Goal: Task Accomplishment & Management: Manage account settings

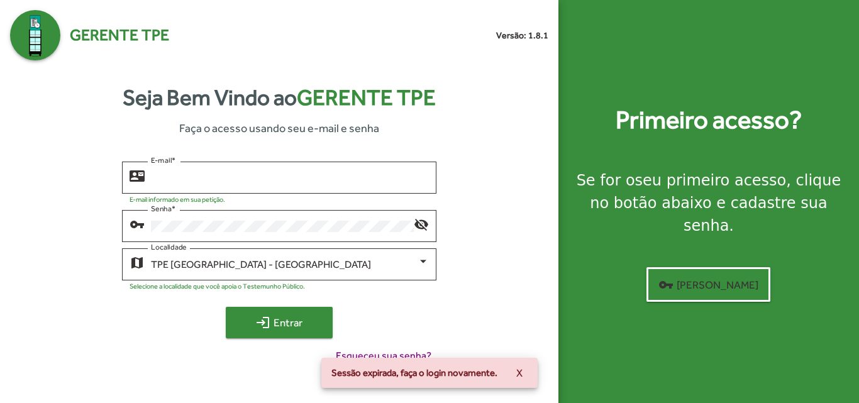
type input "**********"
click at [328, 331] on button "login Entrar" at bounding box center [279, 322] width 107 height 31
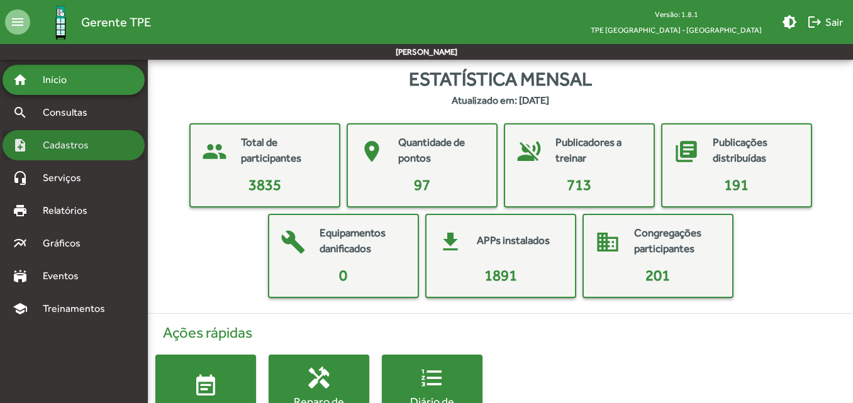
click at [64, 151] on span "Cadastros" at bounding box center [70, 145] width 70 height 15
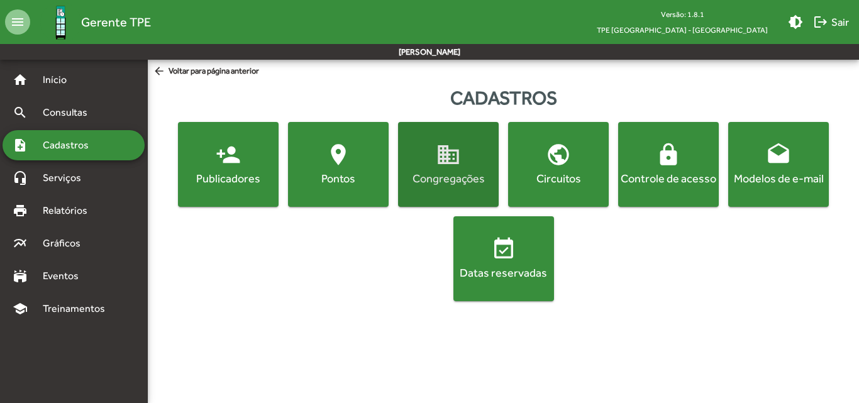
click at [423, 182] on div "Congregações" at bounding box center [449, 179] width 96 height 16
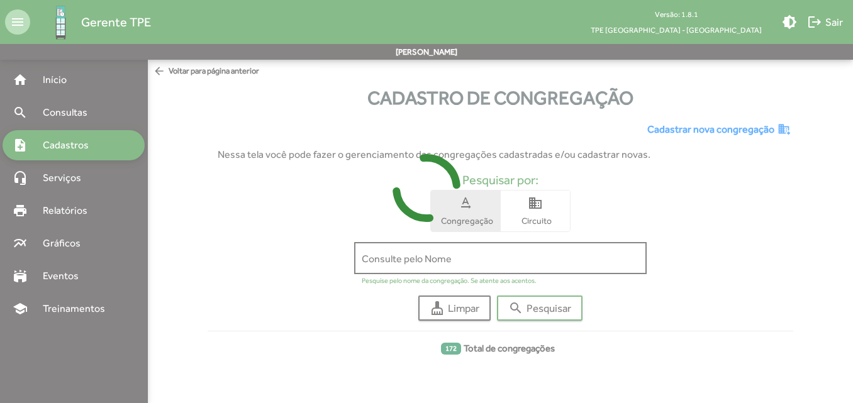
click at [398, 260] on input "Consulte pelo Nome" at bounding box center [500, 258] width 277 height 11
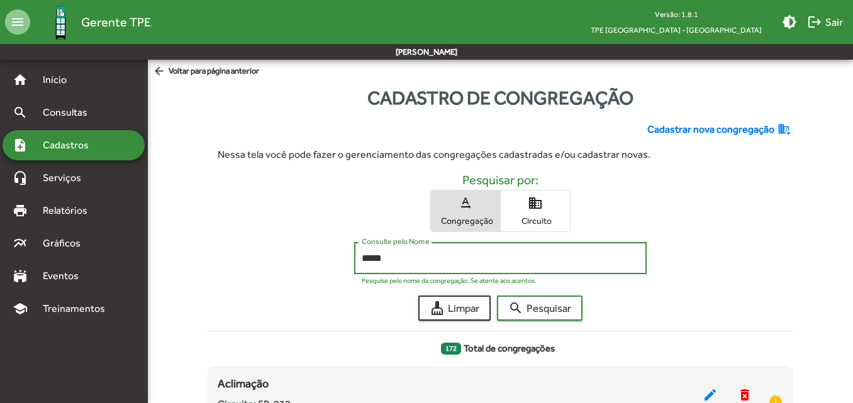
type input "*****"
click at [497, 296] on button "search Pesquisar" at bounding box center [540, 308] width 86 height 25
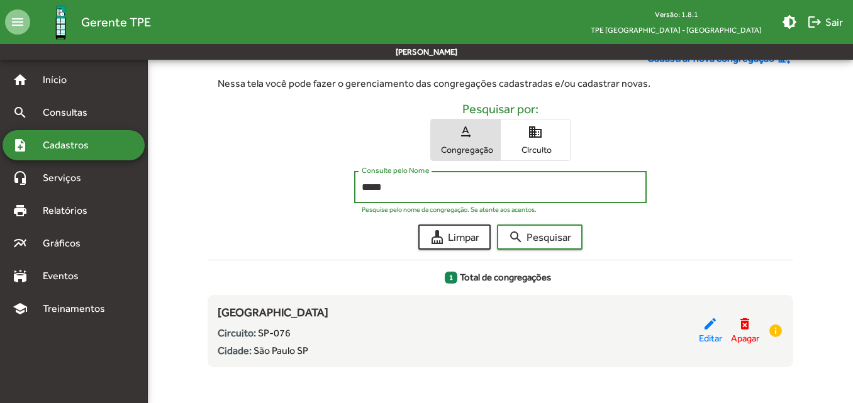
scroll to position [76, 0]
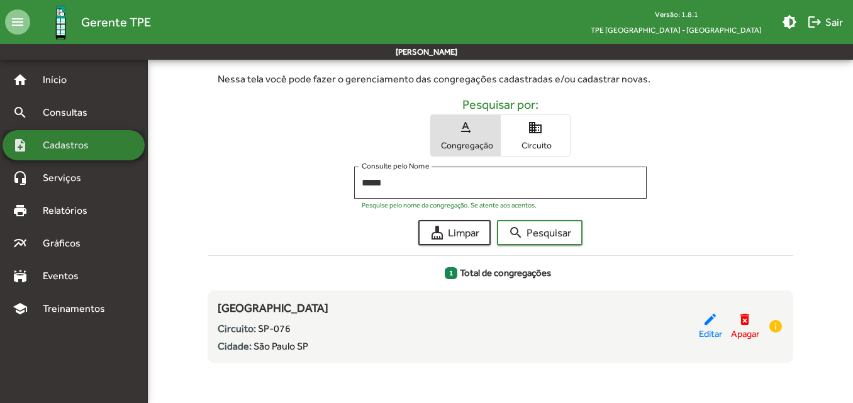
click at [73, 154] on div "note_add Cadastros" at bounding box center [74, 145] width 142 height 30
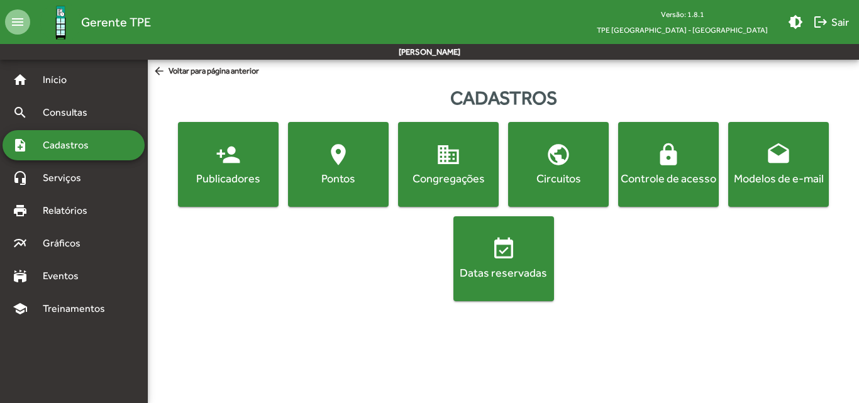
click at [252, 188] on button "person_add Publicadores" at bounding box center [228, 164] width 101 height 85
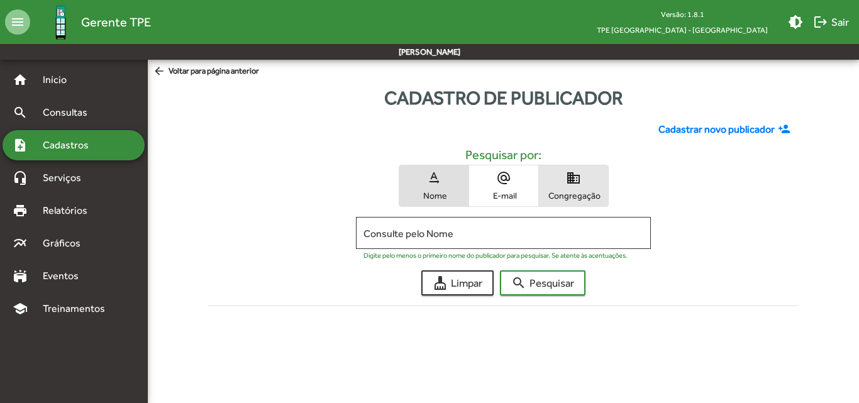
click at [587, 193] on span "Congregação" at bounding box center [573, 195] width 63 height 11
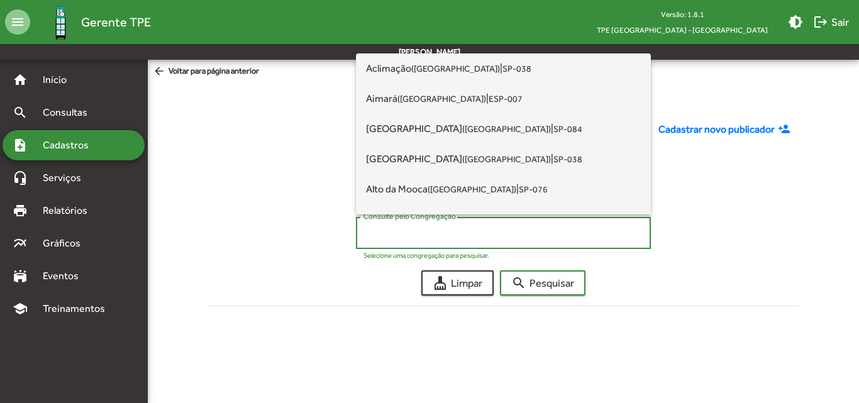
click at [495, 230] on input "Consulte pelo Congregação" at bounding box center [504, 233] width 280 height 11
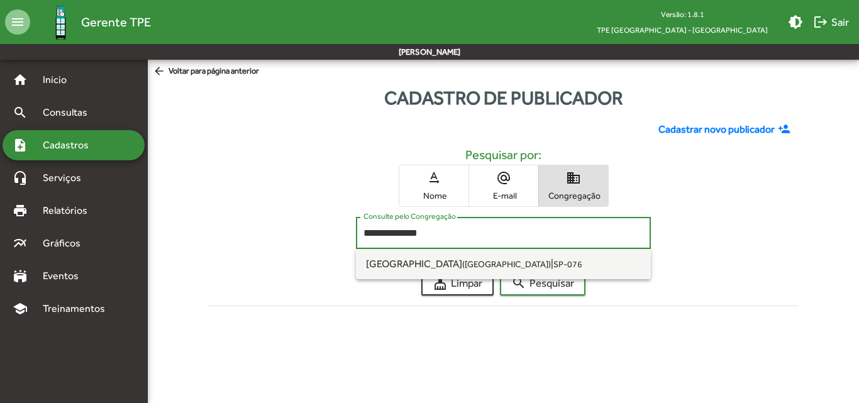
type input "**********"
click at [500, 271] on button "search Pesquisar" at bounding box center [543, 283] width 86 height 25
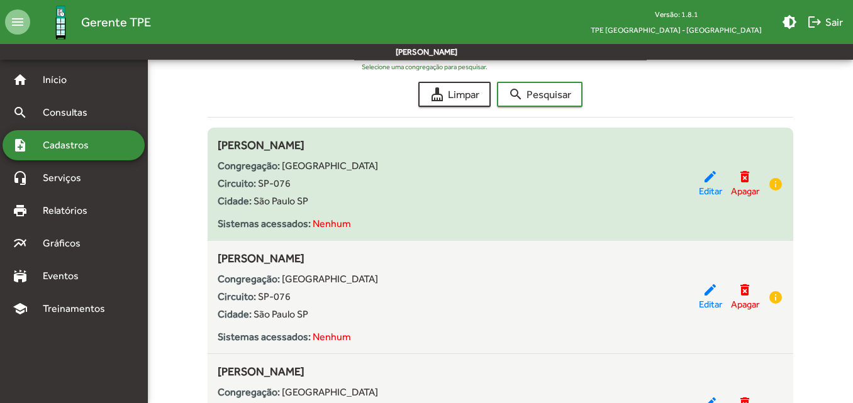
scroll to position [252, 0]
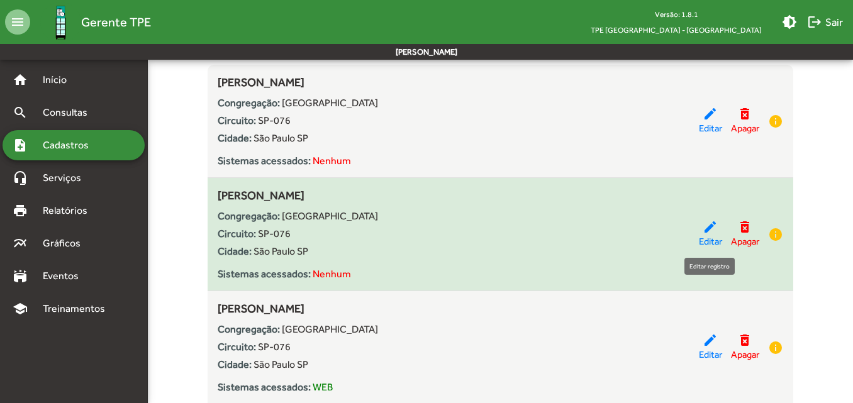
click at [703, 225] on mat-icon "edit" at bounding box center [710, 227] width 15 height 15
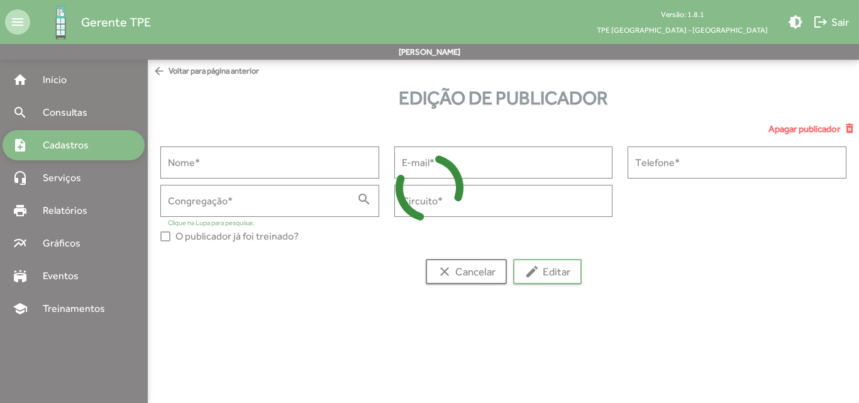
type input "**********"
type input "******"
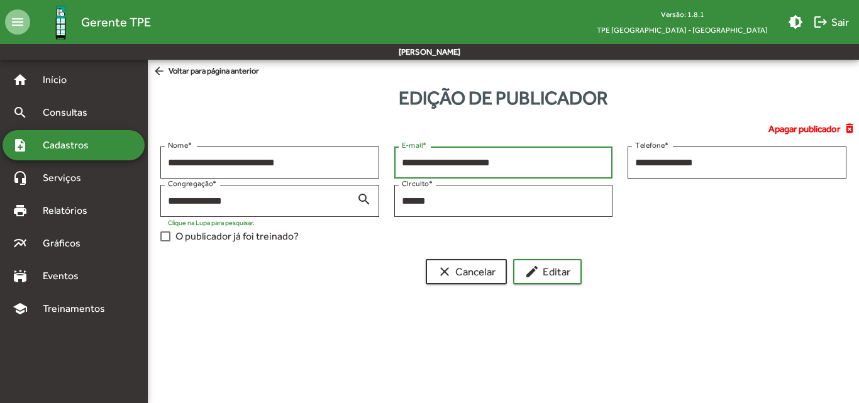
drag, startPoint x: 542, startPoint y: 162, endPoint x: 392, endPoint y: 162, distance: 150.4
click at [392, 162] on div "**********" at bounding box center [504, 166] width 234 height 38
paste input "**********"
type input "**********"
click at [552, 277] on span "edit Editar" at bounding box center [548, 271] width 46 height 23
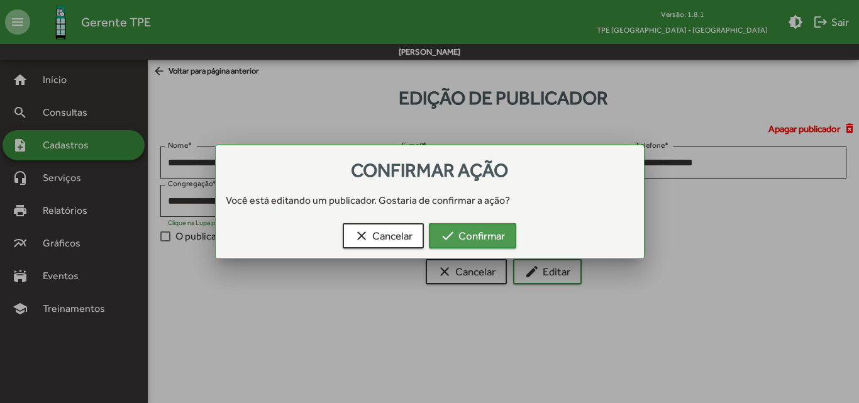
click at [503, 235] on span "check Confirmar" at bounding box center [472, 236] width 65 height 23
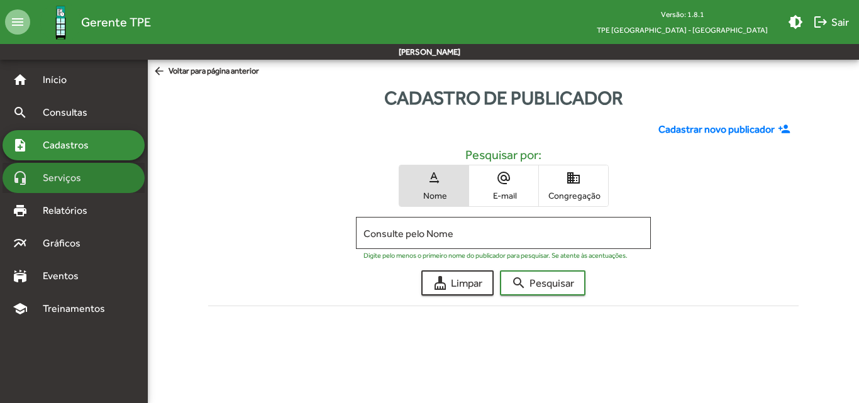
click at [82, 181] on span "Serviços" at bounding box center [66, 178] width 63 height 15
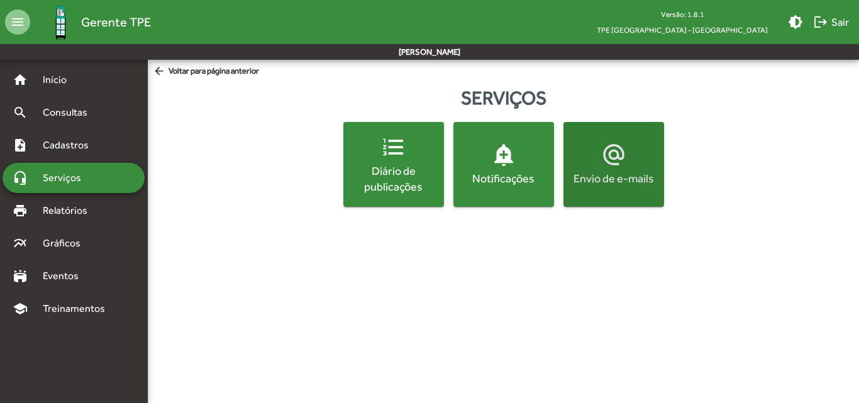
click at [624, 183] on div "Envio de e-mails" at bounding box center [614, 179] width 96 height 16
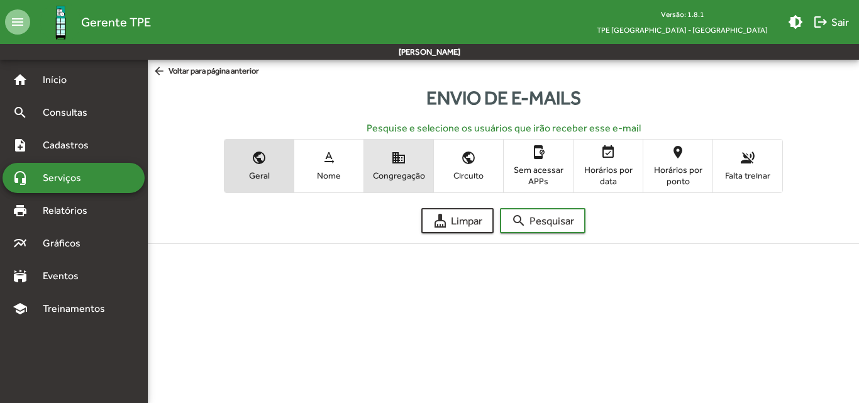
click at [395, 180] on span "Congregação" at bounding box center [398, 175] width 63 height 11
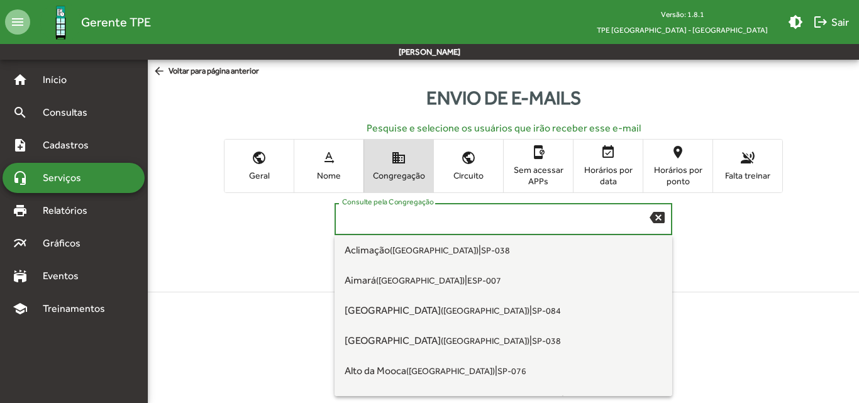
click at [406, 220] on input "Consulte pela Congregação" at bounding box center [496, 219] width 308 height 11
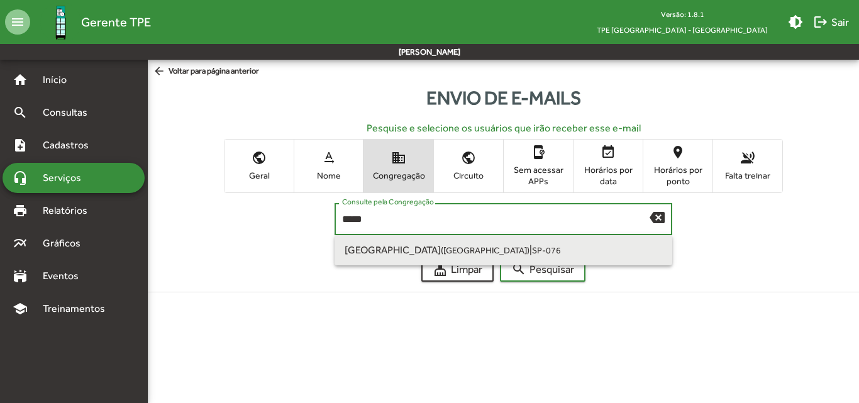
click at [398, 244] on span "[GEOGRAPHIC_DATA] ([GEOGRAPHIC_DATA] [GEOGRAPHIC_DATA])" at bounding box center [437, 250] width 185 height 12
type input "**********"
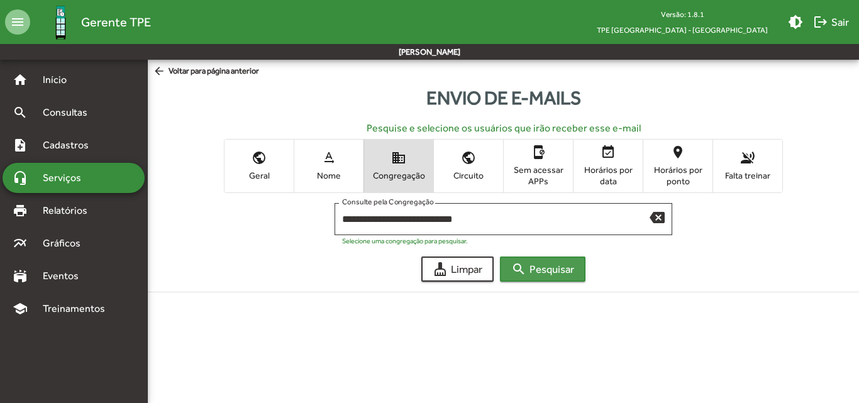
click at [524, 271] on mat-icon "search" at bounding box center [519, 269] width 15 height 15
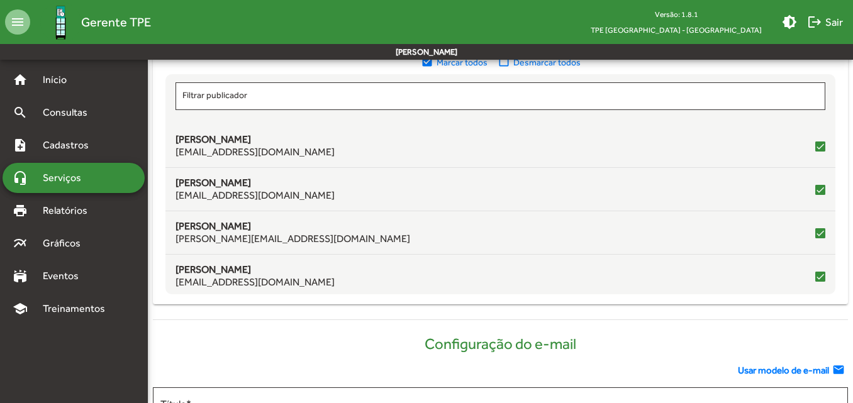
click at [506, 65] on mat-icon "check_box_outline_blank" at bounding box center [506, 62] width 16 height 14
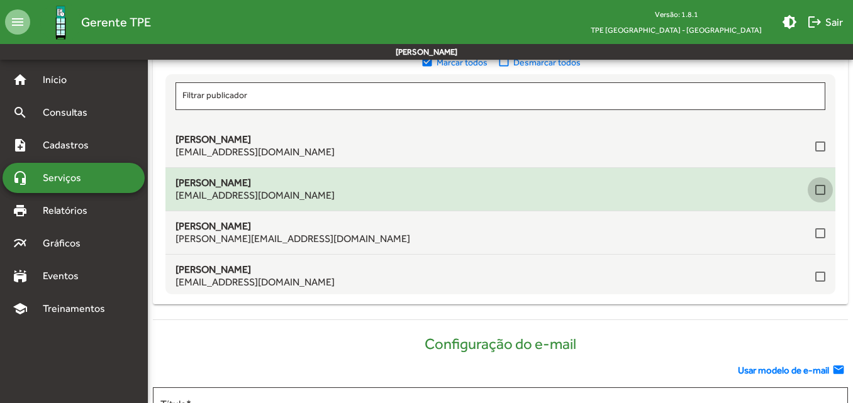
click at [815, 190] on div at bounding box center [820, 190] width 10 height 10
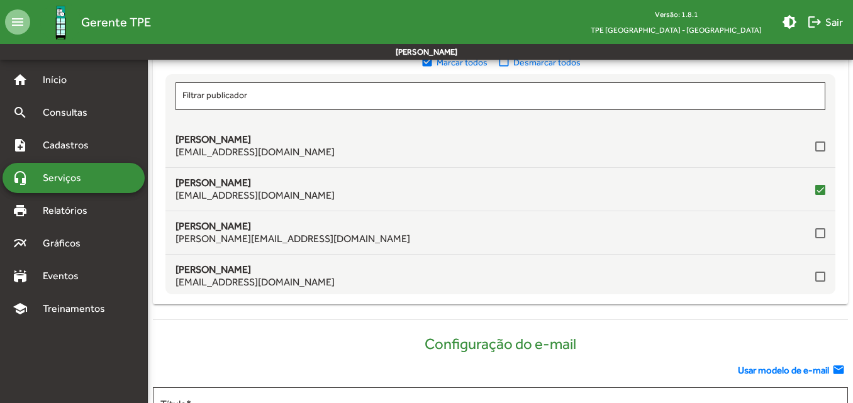
scroll to position [63, 0]
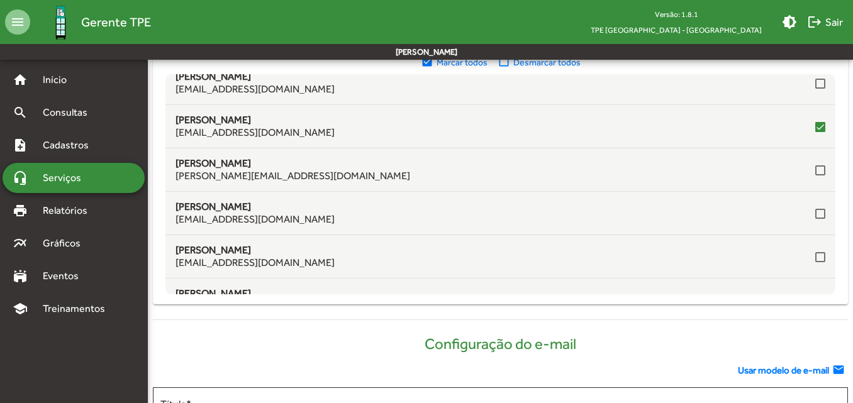
click at [795, 368] on span "Usar modelo de e-mail" at bounding box center [783, 371] width 91 height 14
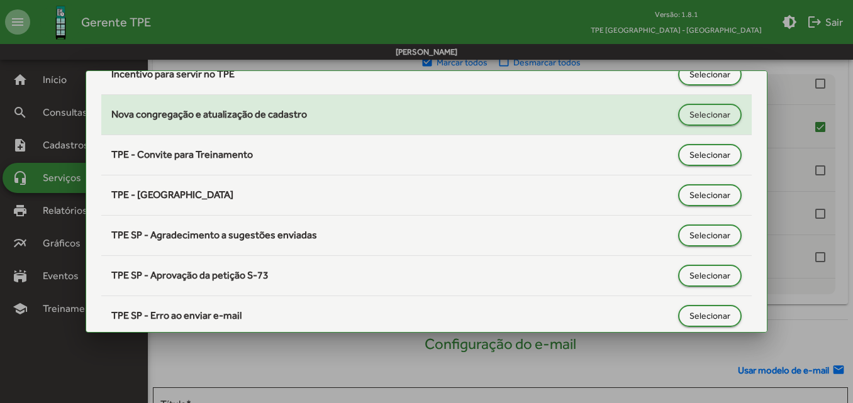
scroll to position [252, 0]
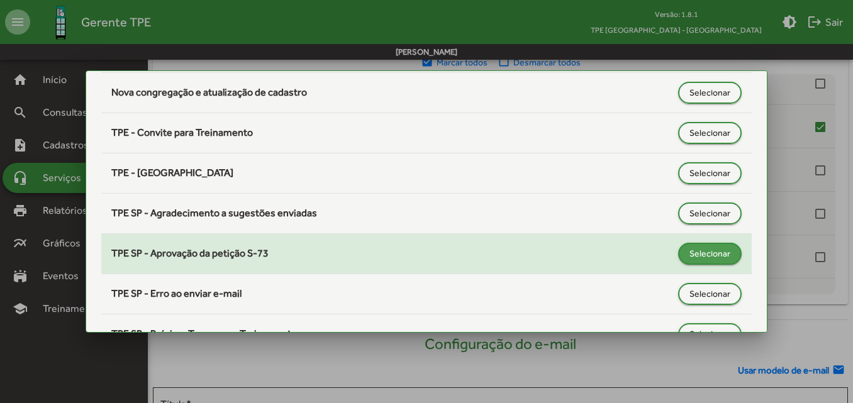
click at [705, 250] on span "Selecionar" at bounding box center [710, 253] width 41 height 23
type input "**********"
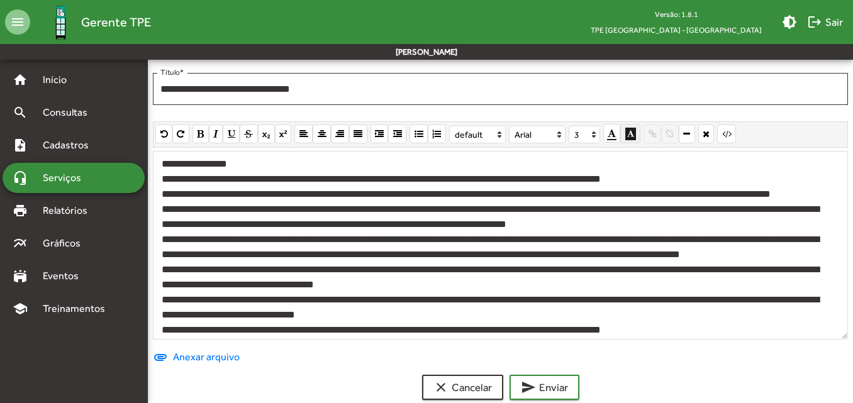
scroll to position [714, 0]
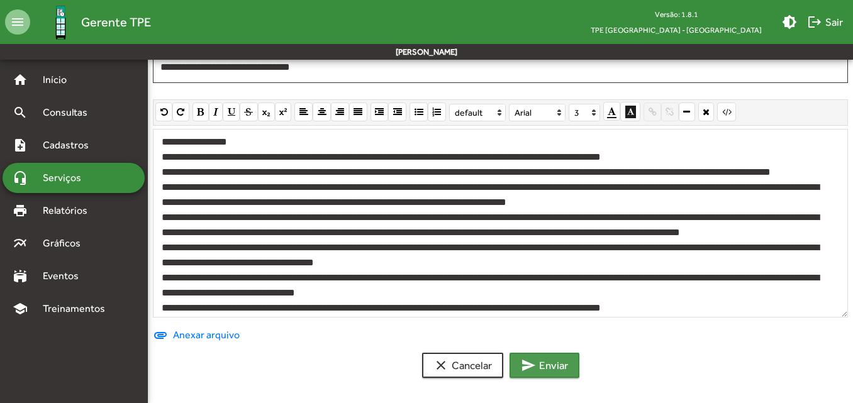
click at [564, 359] on span "send Enviar" at bounding box center [544, 365] width 47 height 23
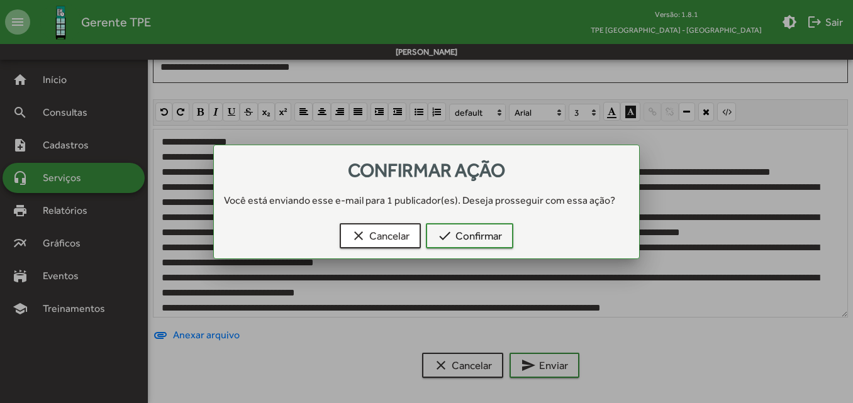
click at [489, 216] on div "Confirmar ação Você está enviando esse e-mail para 1 publicador(es). Deseja pro…" at bounding box center [426, 209] width 395 height 98
click at [488, 237] on span "check Confirmar" at bounding box center [469, 236] width 65 height 23
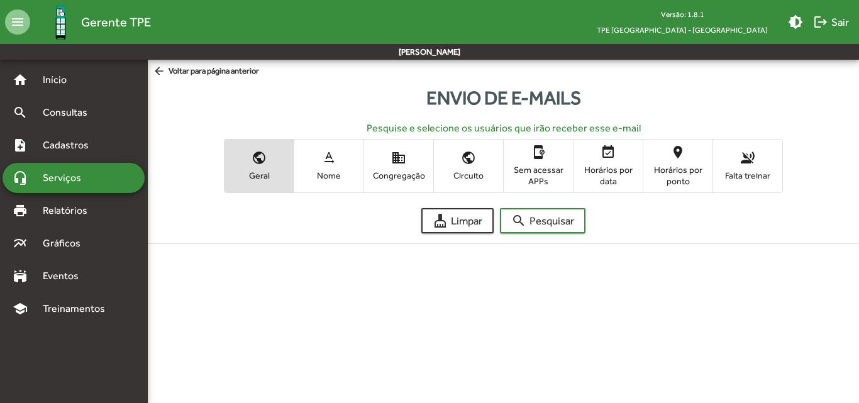
click at [397, 175] on span "Congregação" at bounding box center [398, 175] width 63 height 11
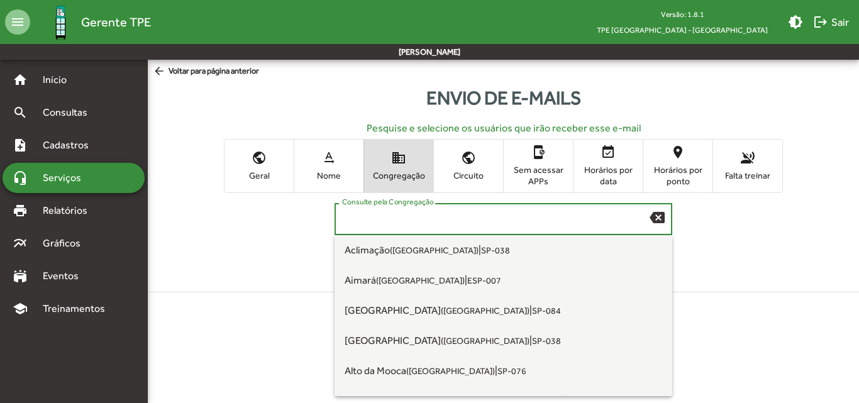
click at [398, 221] on input "Consulte pela Congregação" at bounding box center [496, 219] width 308 height 11
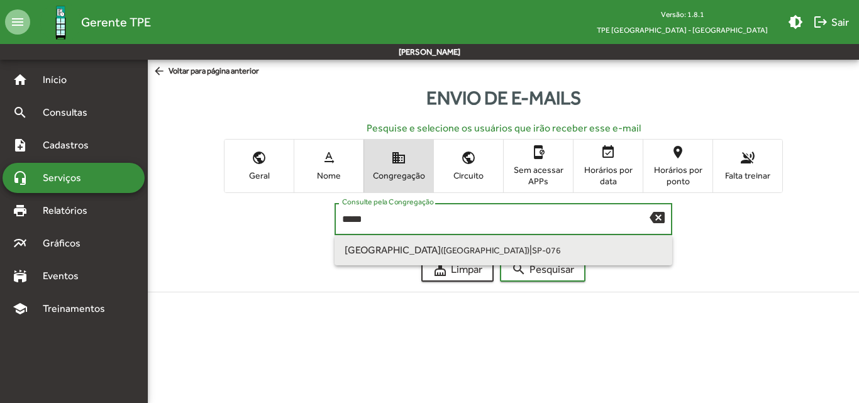
click at [393, 249] on span "[GEOGRAPHIC_DATA] ([GEOGRAPHIC_DATA] [GEOGRAPHIC_DATA])" at bounding box center [437, 250] width 185 height 12
type input "**********"
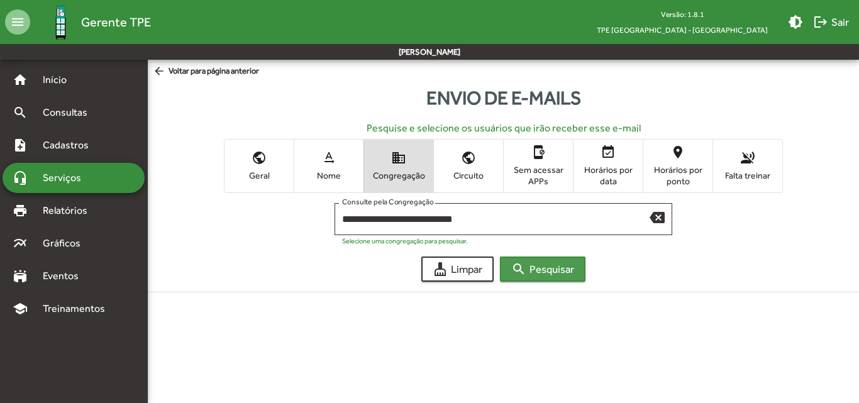
click at [528, 268] on span "search Pesquisar" at bounding box center [543, 269] width 63 height 23
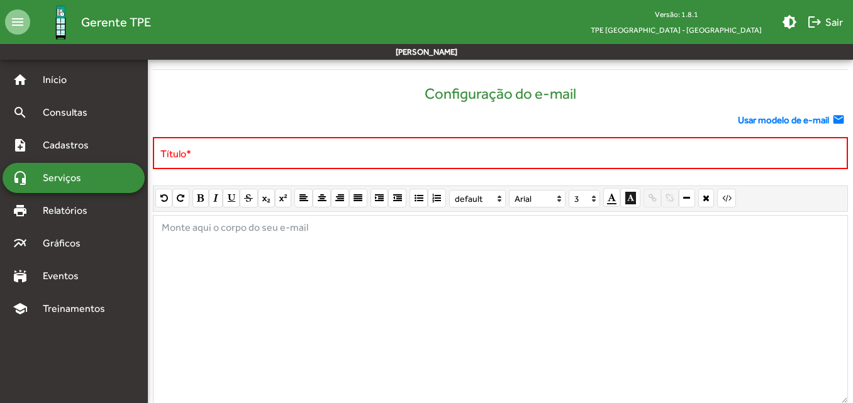
scroll to position [629, 0]
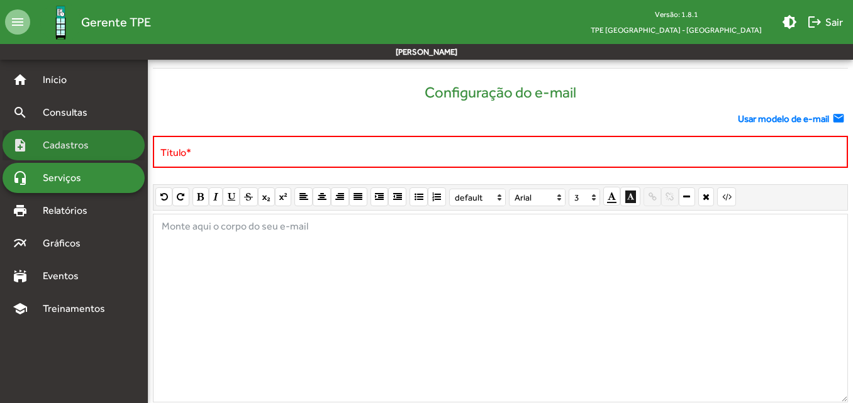
click at [62, 141] on span "Cadastros" at bounding box center [70, 145] width 70 height 15
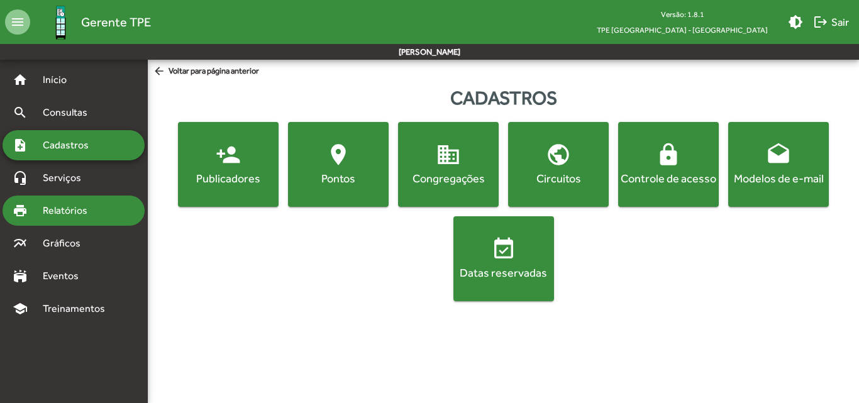
click at [60, 203] on span "Relatórios" at bounding box center [69, 210] width 69 height 15
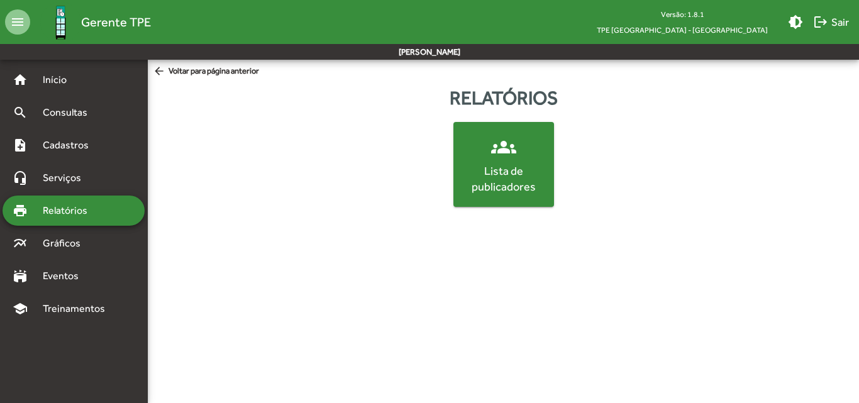
click at [517, 182] on div "Lista de publicadores" at bounding box center [504, 178] width 96 height 31
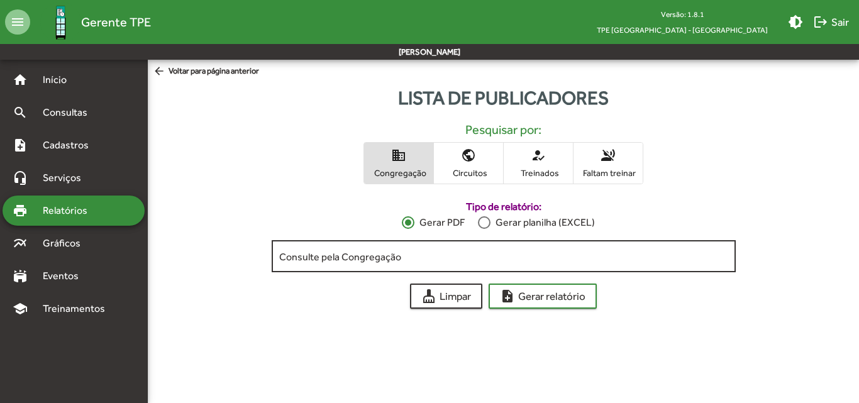
click at [479, 257] on input "Consulte pela Congregação" at bounding box center [503, 256] width 449 height 11
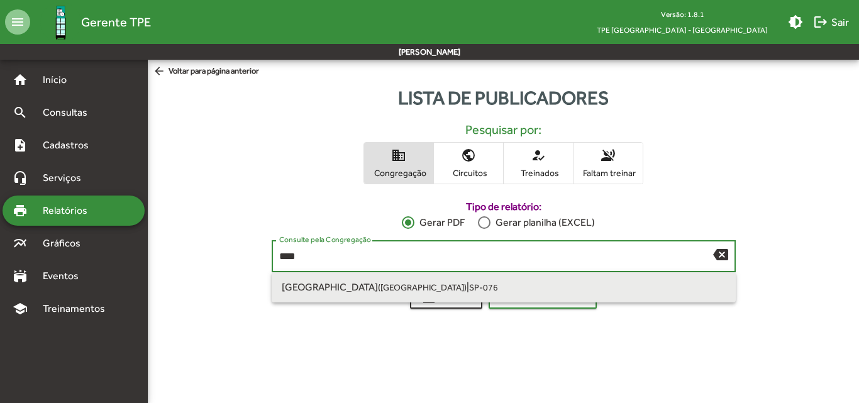
click at [469, 284] on small "SP-076" at bounding box center [483, 288] width 29 height 10
type input "**********"
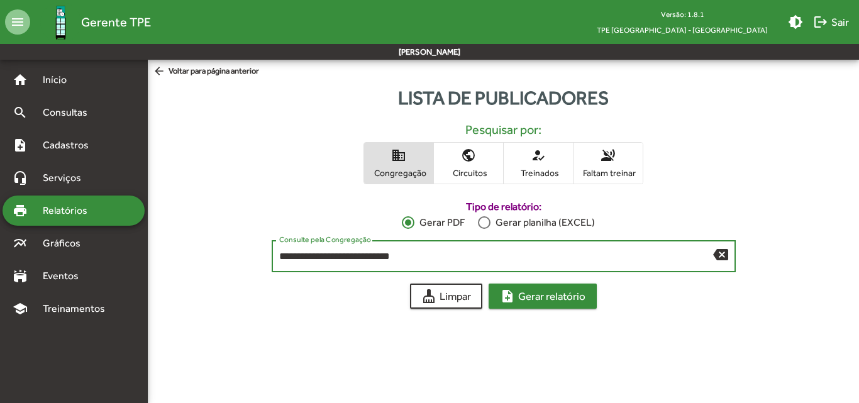
click at [512, 293] on mat-icon "note_add" at bounding box center [507, 296] width 15 height 15
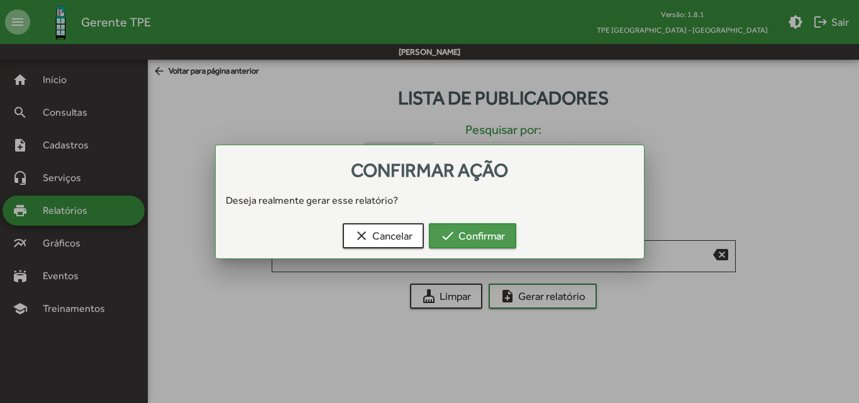
click at [485, 235] on span "check Confirmar" at bounding box center [472, 236] width 65 height 23
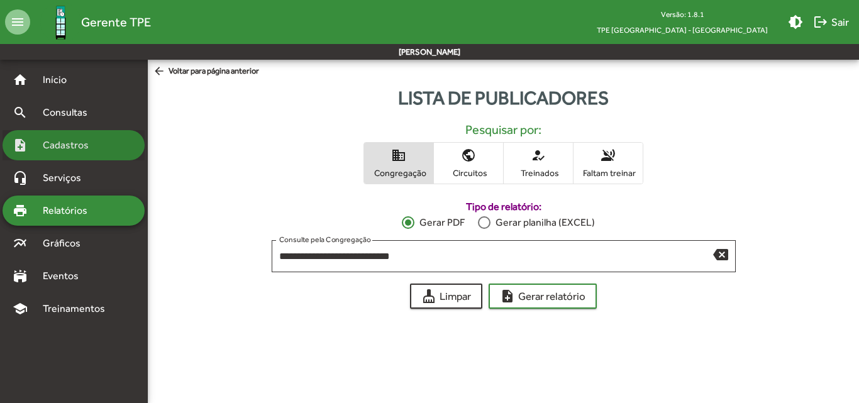
click at [71, 154] on div "note_add Cadastros" at bounding box center [74, 145] width 142 height 30
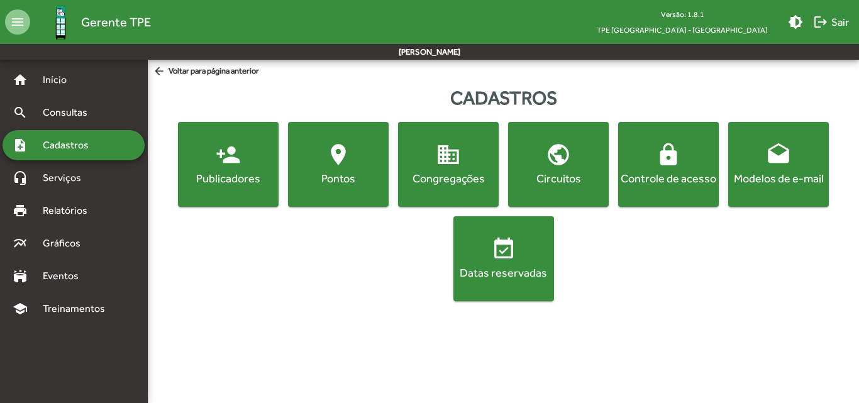
click at [447, 179] on div "Congregações" at bounding box center [449, 179] width 96 height 16
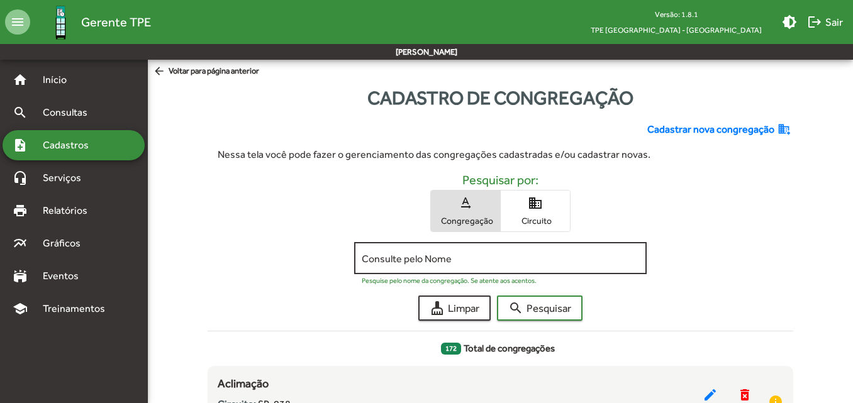
click at [467, 254] on input "Consulte pelo Nome" at bounding box center [500, 258] width 277 height 11
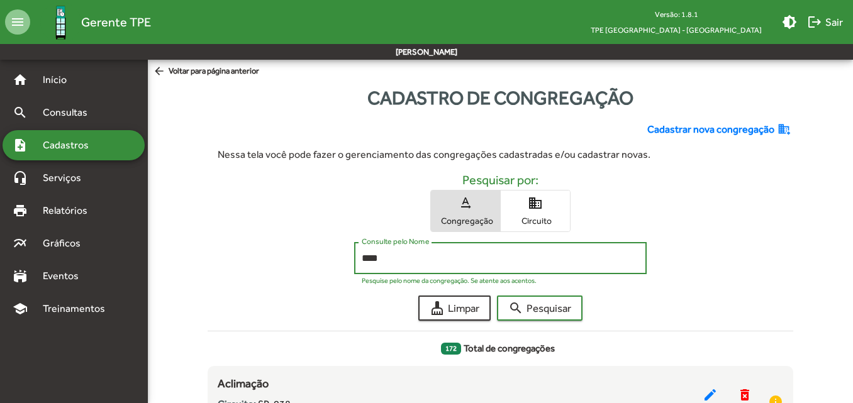
click at [497, 296] on button "search Pesquisar" at bounding box center [540, 308] width 86 height 25
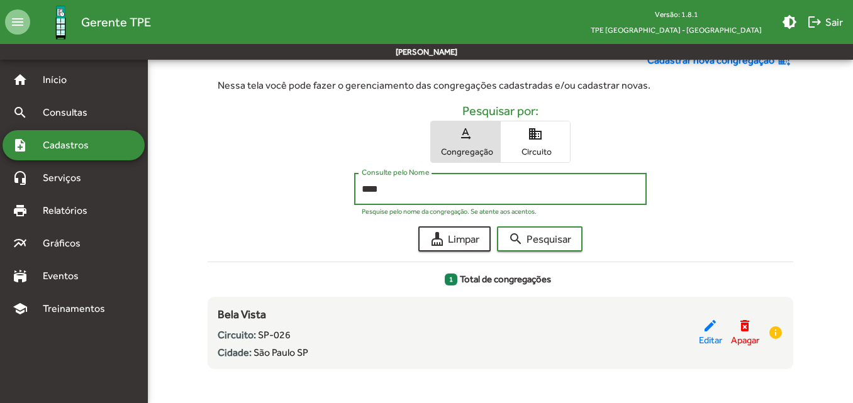
scroll to position [76, 0]
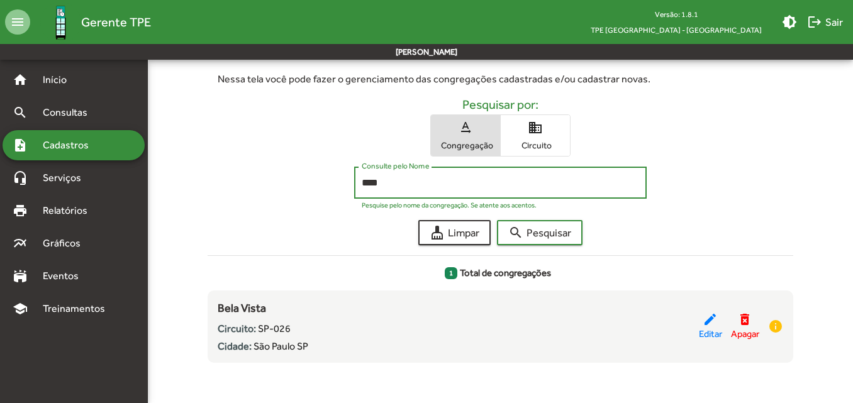
click at [461, 187] on input "****" at bounding box center [500, 182] width 277 height 11
type input "*"
type input "***"
click at [497, 220] on button "search Pesquisar" at bounding box center [540, 232] width 86 height 25
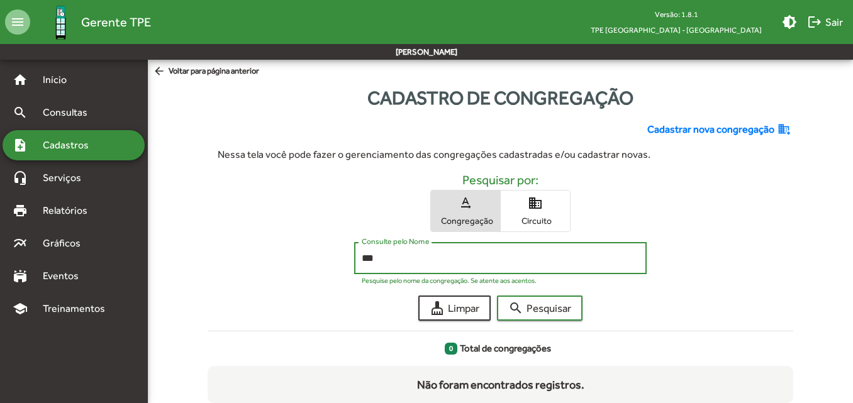
scroll to position [40, 0]
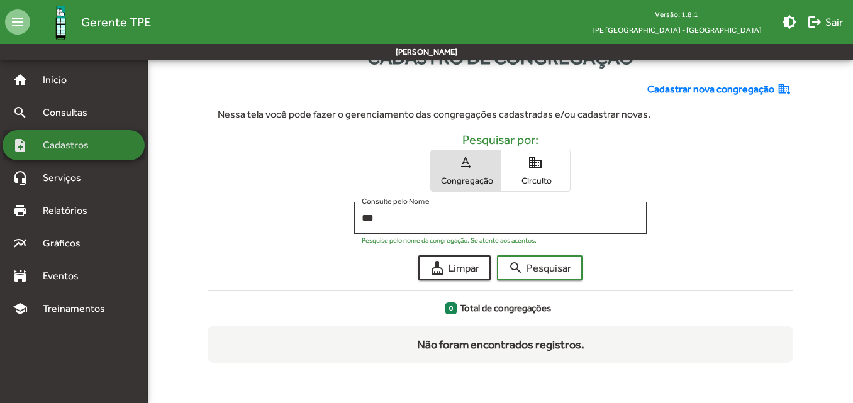
click at [76, 143] on span "Cadastros" at bounding box center [70, 145] width 70 height 15
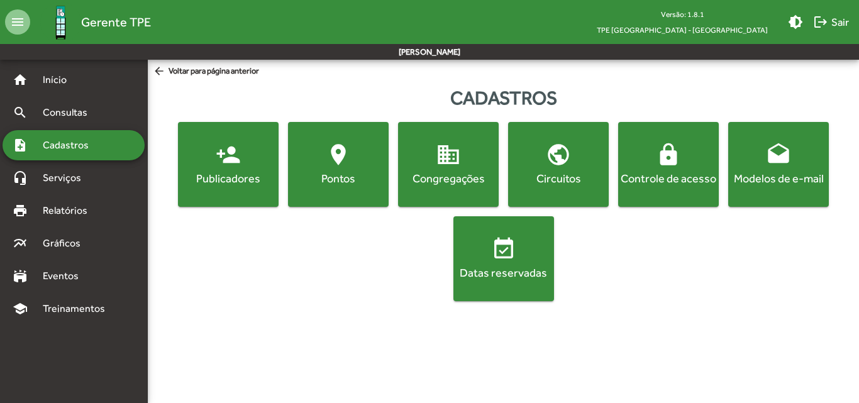
click at [419, 172] on div "Congregações" at bounding box center [449, 179] width 96 height 16
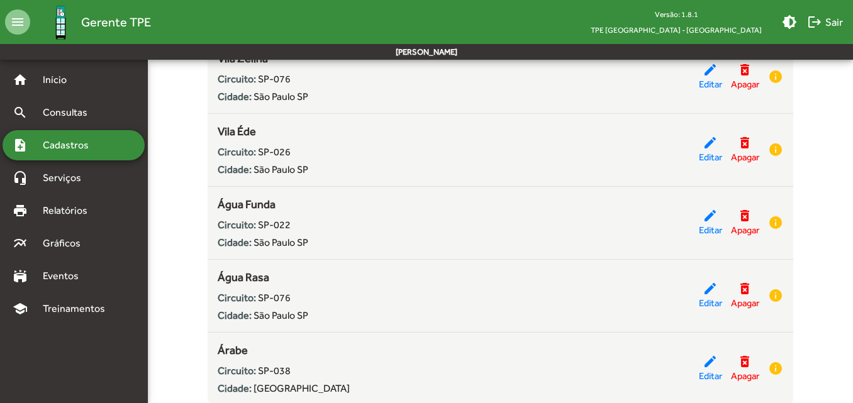
scroll to position [12493, 0]
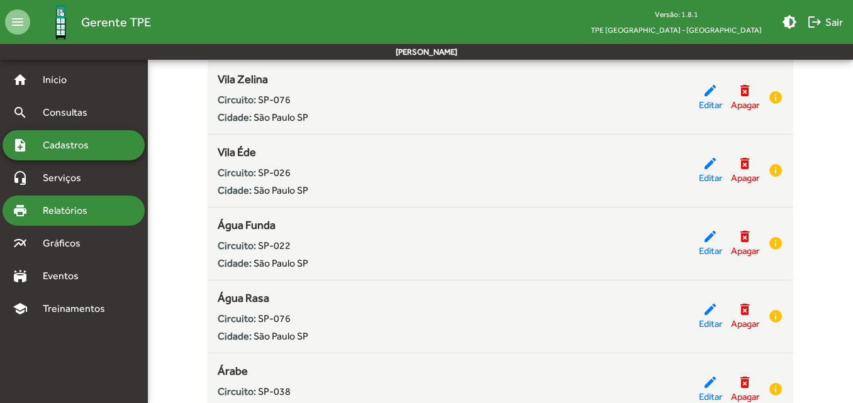
click at [87, 211] on span "Relatórios" at bounding box center [69, 210] width 69 height 15
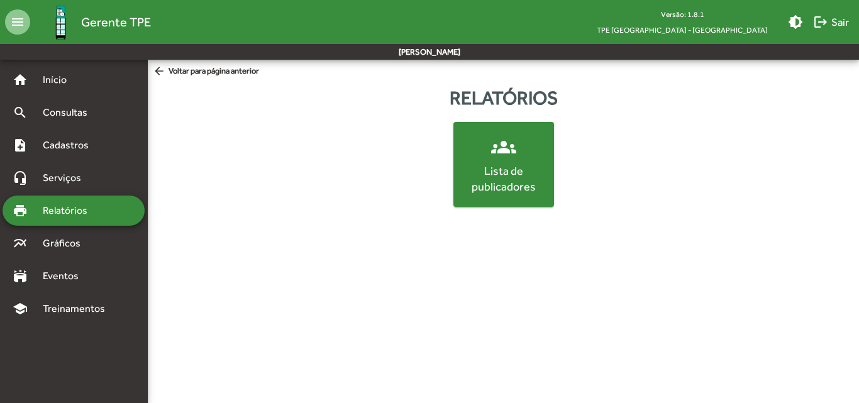
click at [496, 174] on div "Lista de publicadores" at bounding box center [504, 178] width 96 height 31
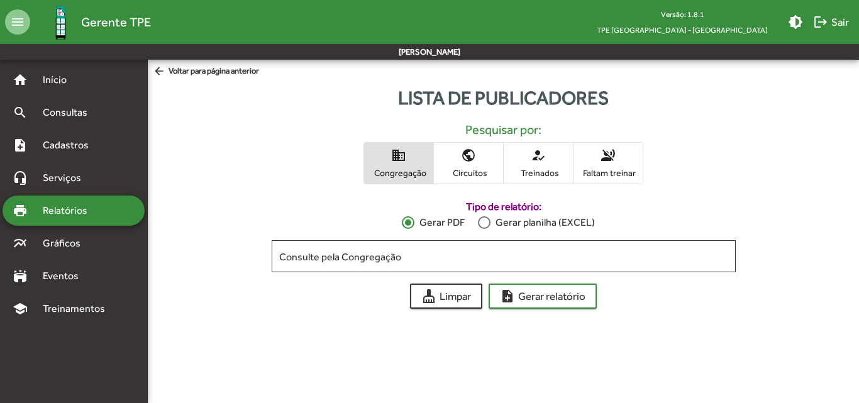
click at [453, 172] on span "Circuitos" at bounding box center [468, 172] width 63 height 11
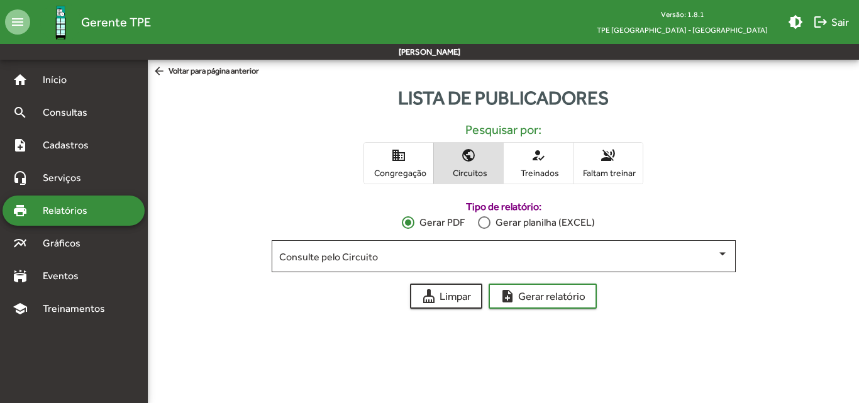
click at [113, 208] on div "print Relatórios" at bounding box center [74, 211] width 142 height 30
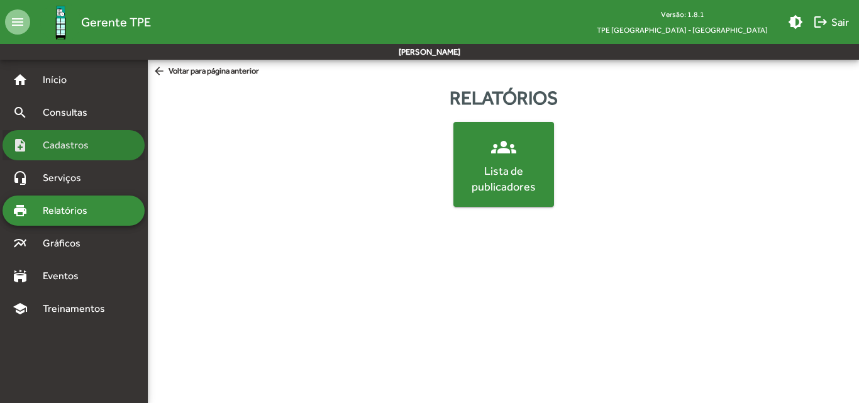
click at [76, 151] on span "Cadastros" at bounding box center [70, 145] width 70 height 15
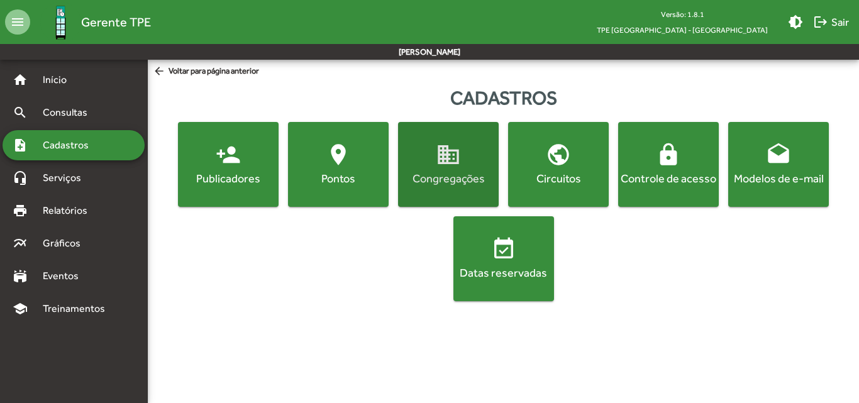
click at [420, 178] on div "Congregações" at bounding box center [449, 179] width 96 height 16
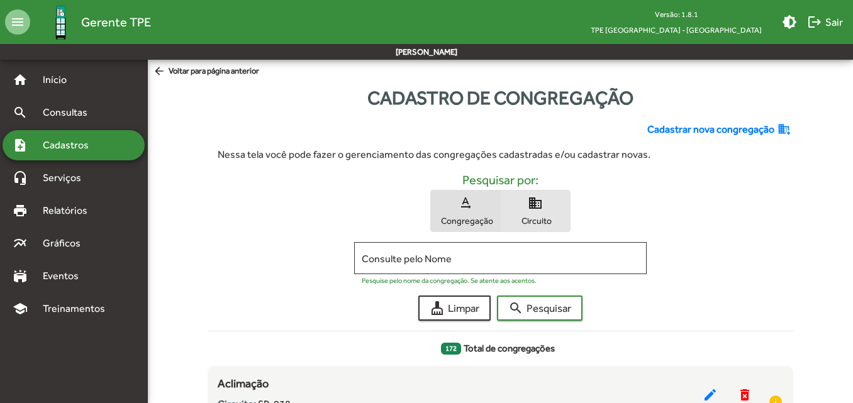
click at [555, 210] on span "domain Circuito" at bounding box center [535, 211] width 69 height 41
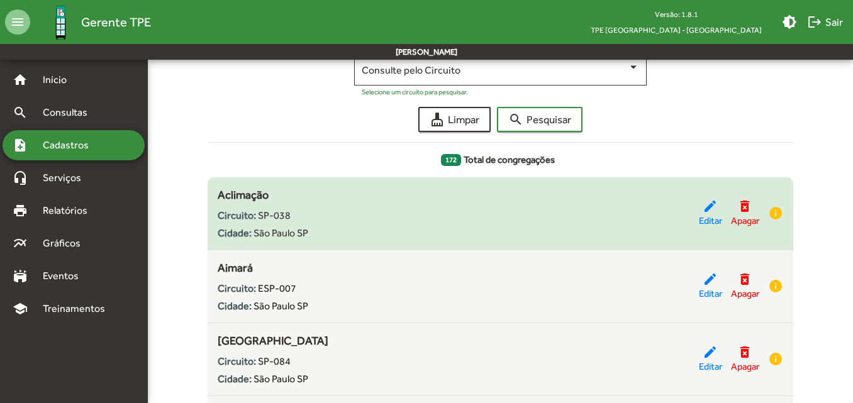
scroll to position [126, 0]
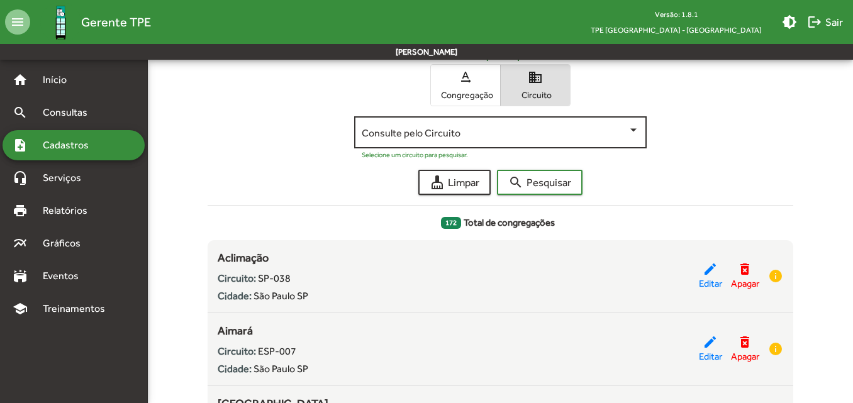
click at [574, 145] on div "Consulte pelo Circuito" at bounding box center [500, 131] width 277 height 35
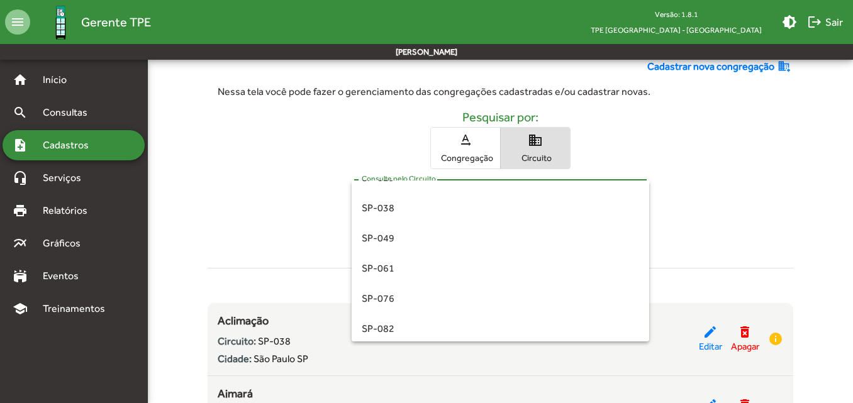
scroll to position [257, 0]
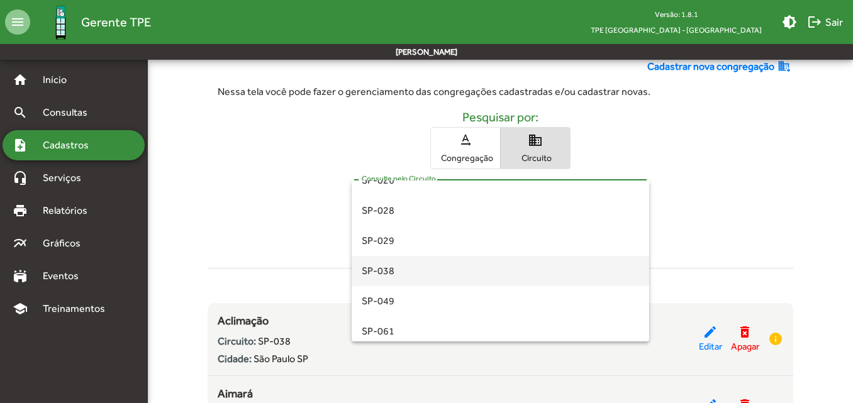
click at [397, 276] on span "SP-038" at bounding box center [500, 271] width 277 height 30
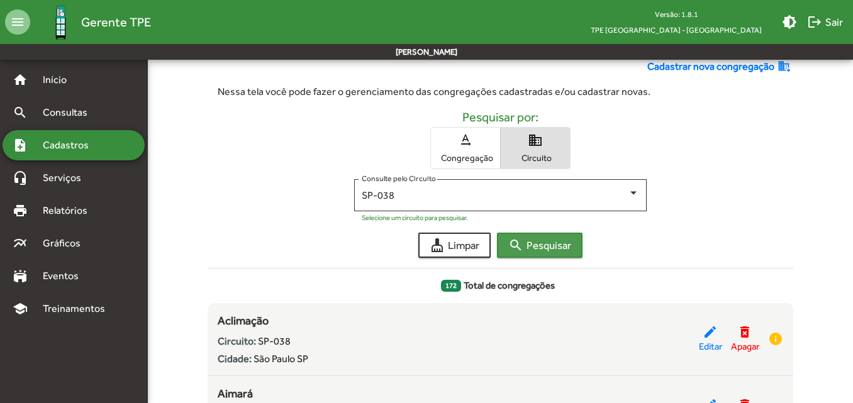
click at [533, 245] on span "search Pesquisar" at bounding box center [539, 245] width 63 height 23
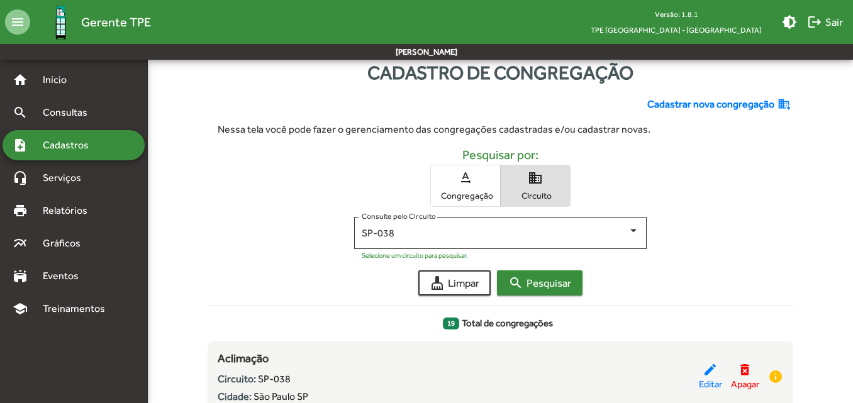
scroll to position [5, 0]
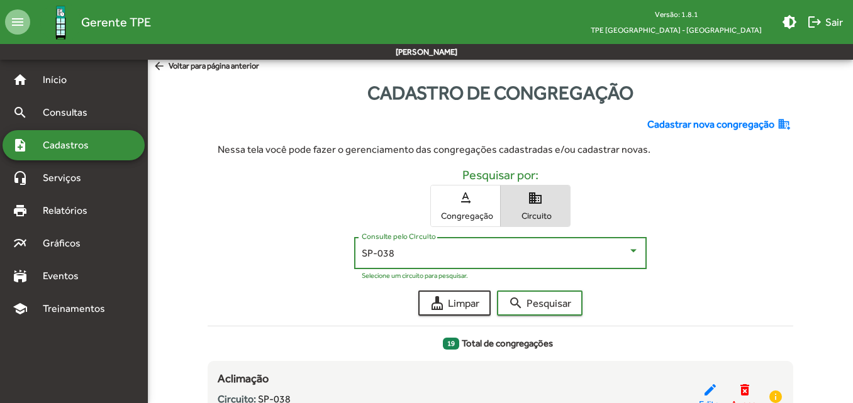
click at [537, 250] on div "SP-038" at bounding box center [495, 253] width 266 height 11
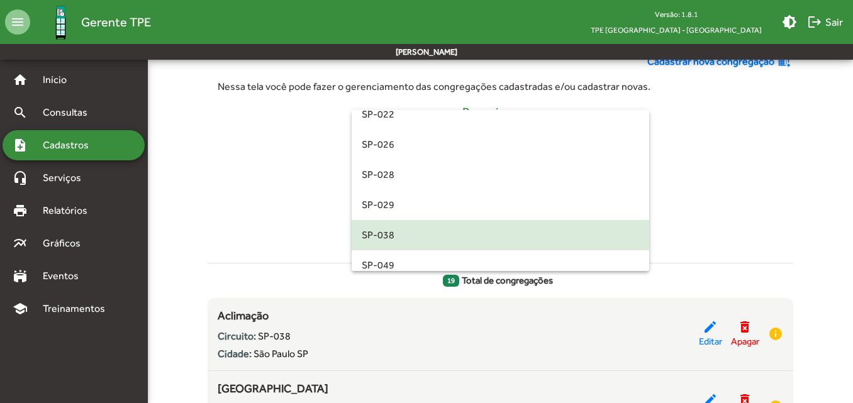
scroll to position [194, 0]
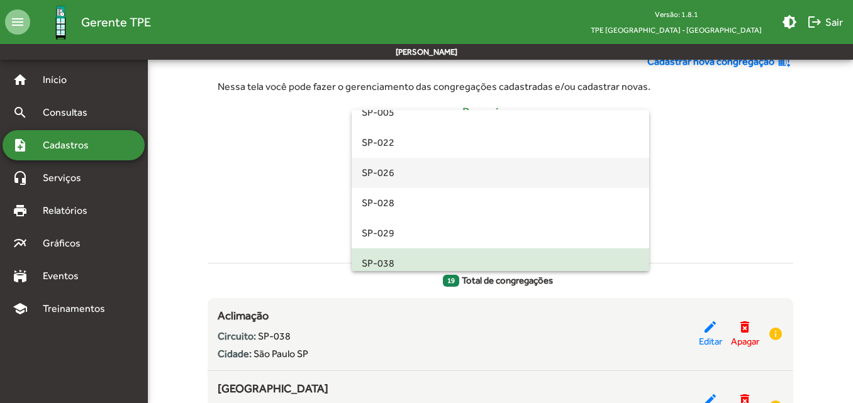
click at [425, 169] on span "SP-026" at bounding box center [500, 173] width 277 height 30
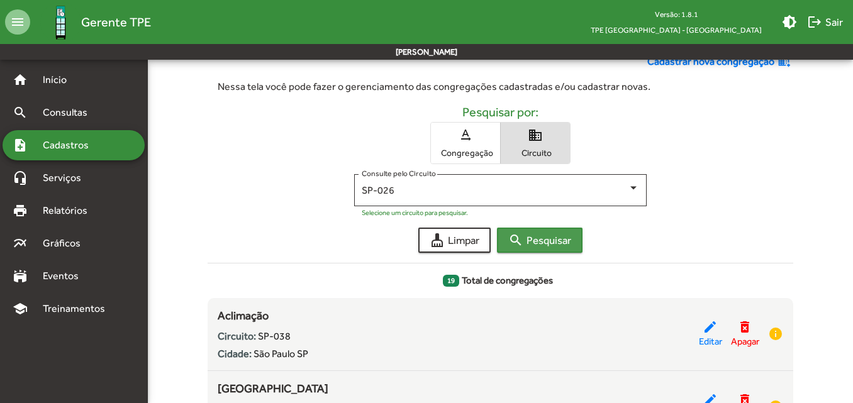
click at [536, 242] on span "search Pesquisar" at bounding box center [539, 240] width 63 height 23
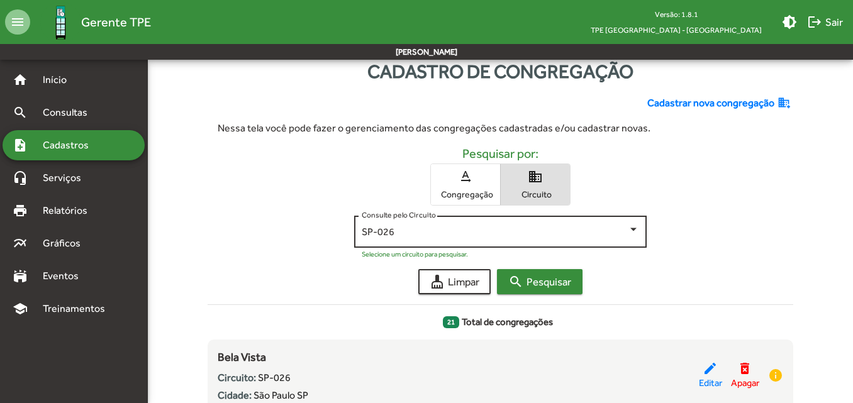
scroll to position [25, 0]
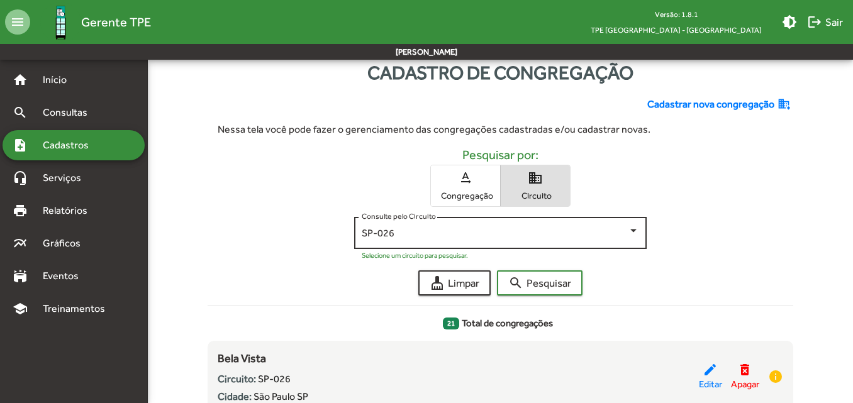
click at [629, 231] on div at bounding box center [633, 230] width 11 height 11
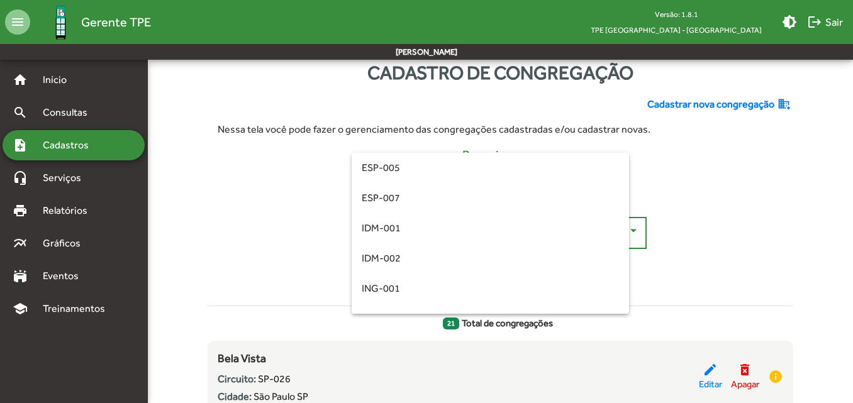
scroll to position [176, 0]
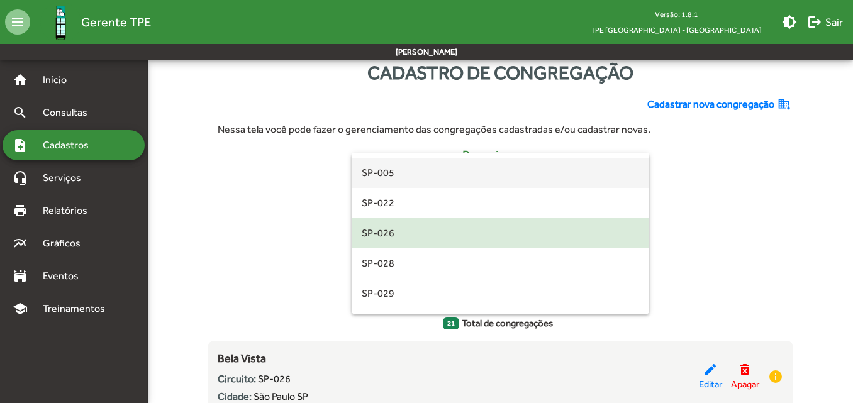
click at [510, 178] on span "SP-005" at bounding box center [500, 173] width 277 height 30
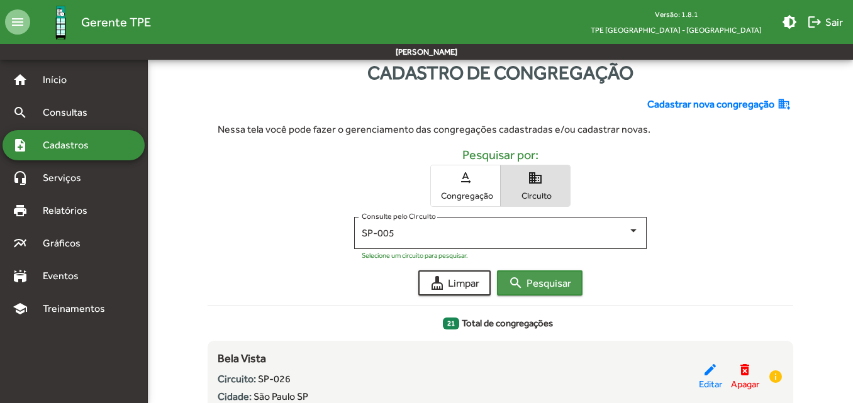
click at [522, 277] on mat-icon "search" at bounding box center [515, 283] width 15 height 15
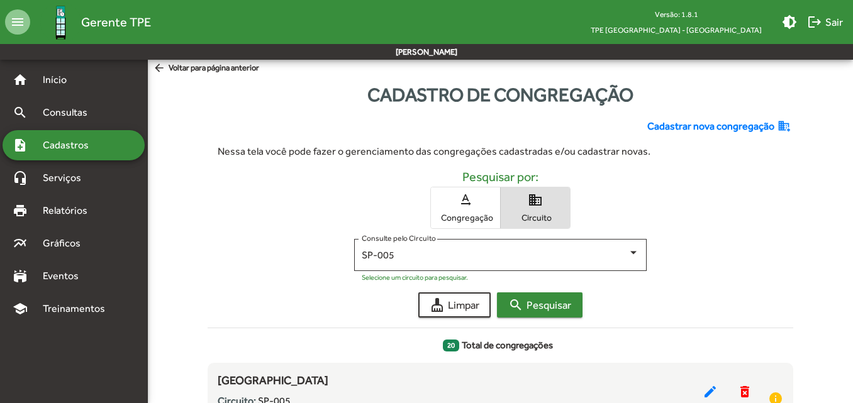
scroll to position [0, 0]
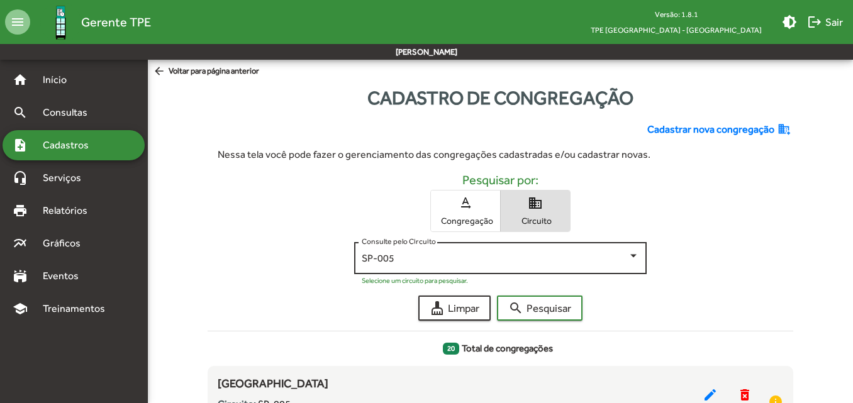
click at [505, 252] on div "SP-005 Consulte pelo Circuito" at bounding box center [500, 257] width 277 height 35
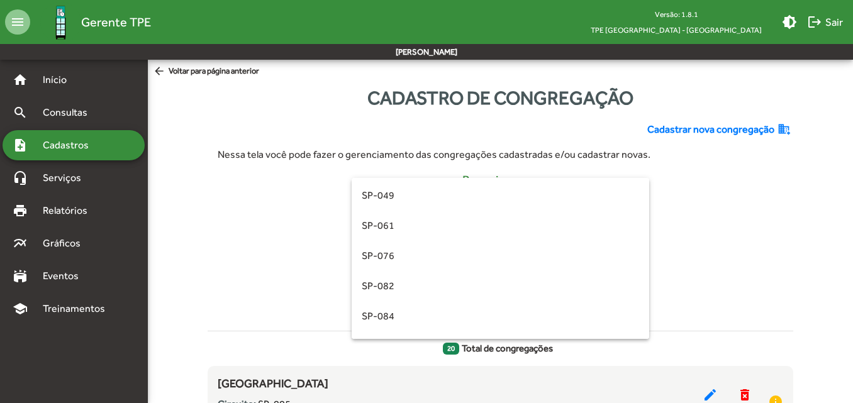
scroll to position [367, 0]
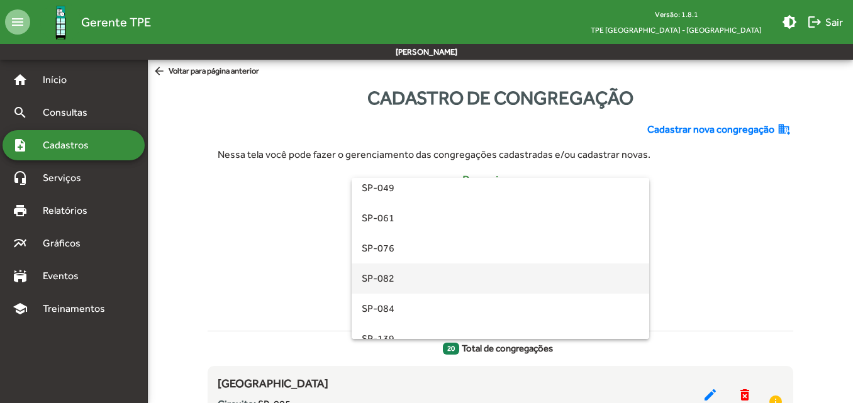
click at [481, 283] on span "SP-082" at bounding box center [500, 279] width 277 height 30
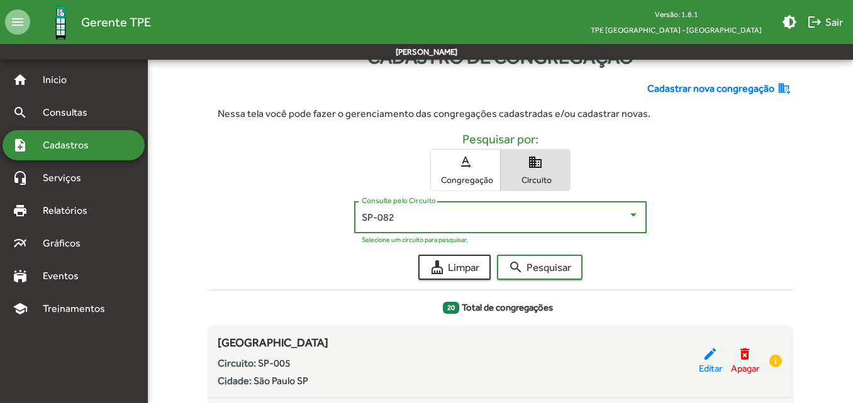
scroll to position [63, 0]
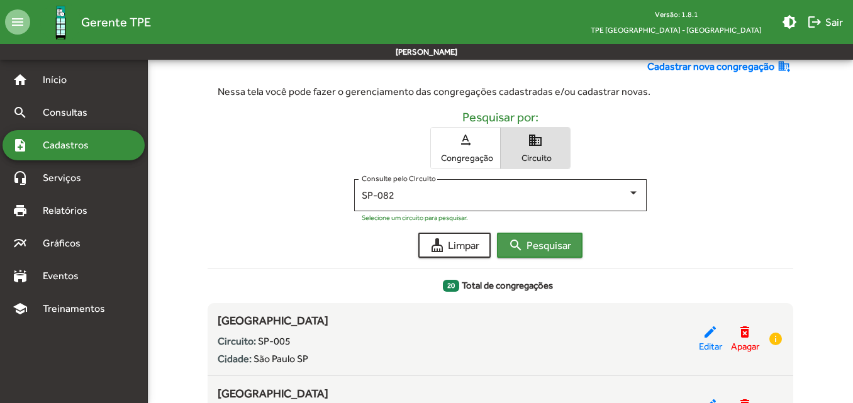
click at [543, 248] on span "search Pesquisar" at bounding box center [539, 245] width 63 height 23
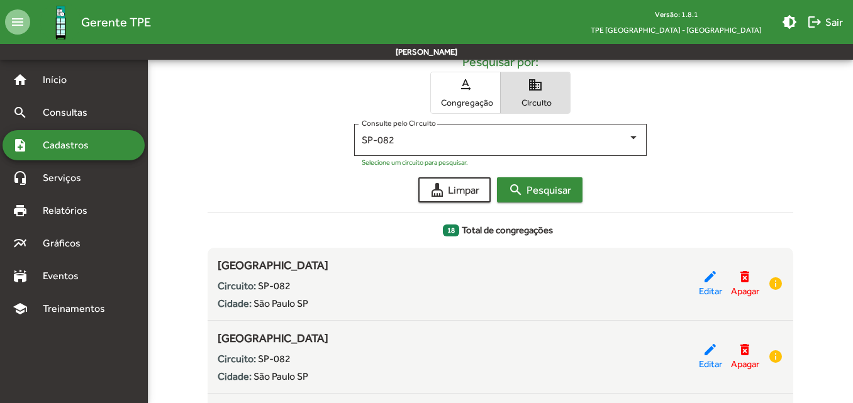
scroll to position [0, 0]
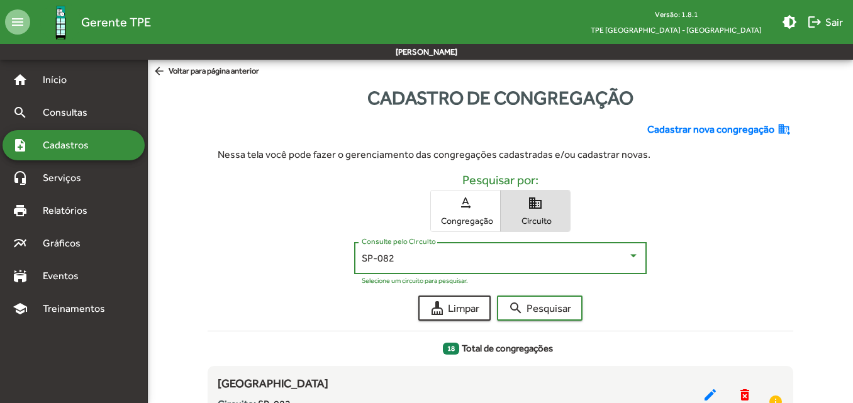
click at [516, 255] on div "SP-082" at bounding box center [495, 258] width 266 height 11
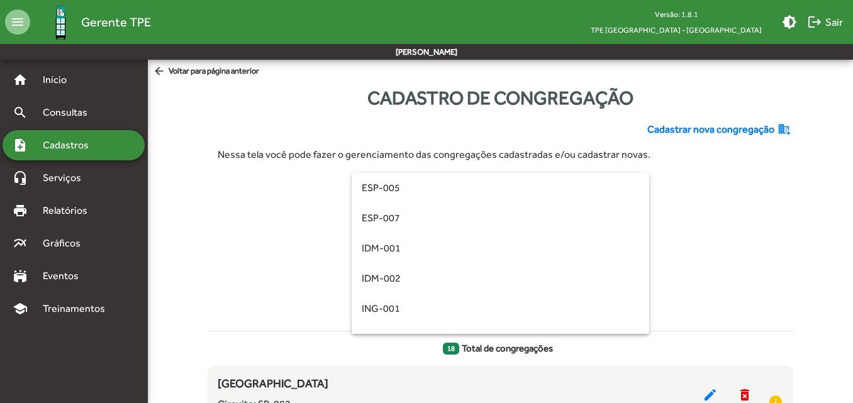
scroll to position [383, 0]
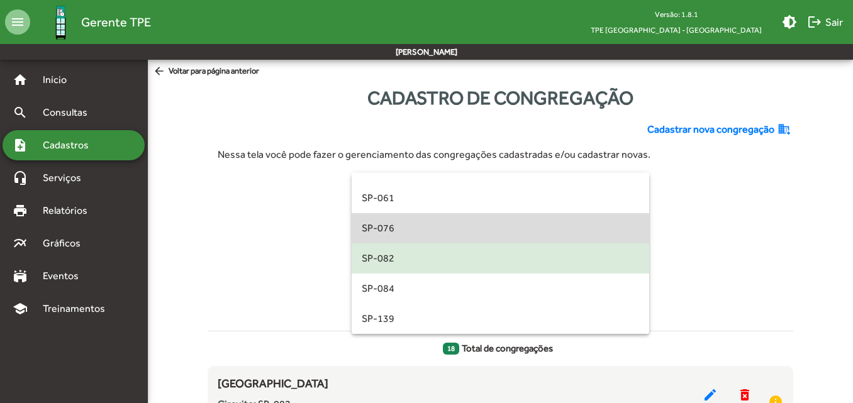
click at [523, 226] on span "SP-076" at bounding box center [500, 228] width 277 height 30
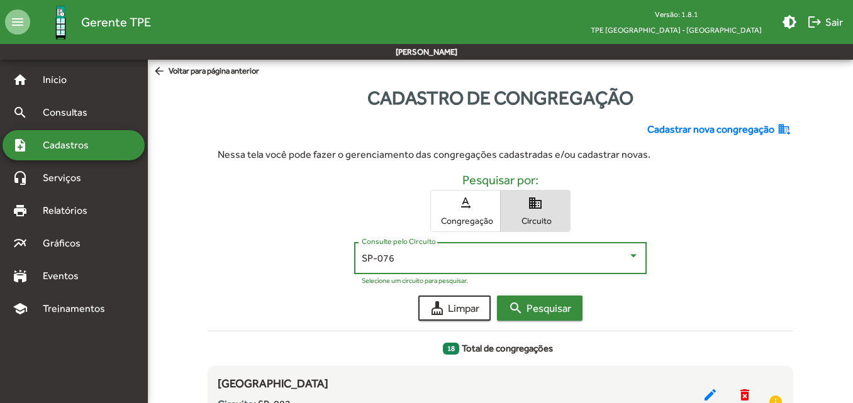
click at [553, 315] on span "search Pesquisar" at bounding box center [539, 308] width 63 height 23
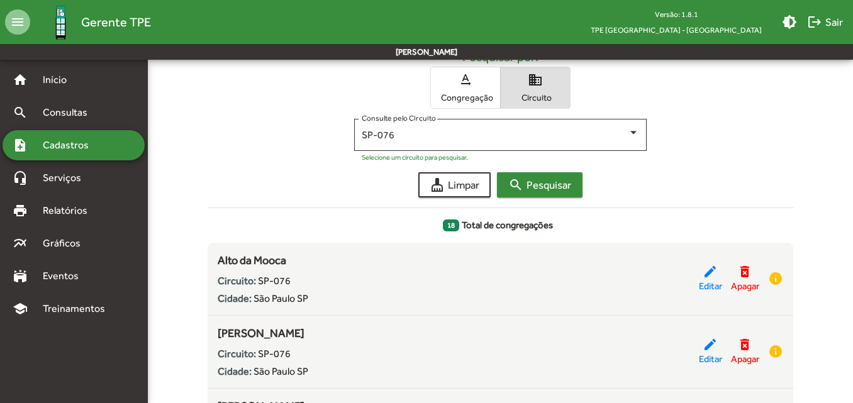
scroll to position [121, 0]
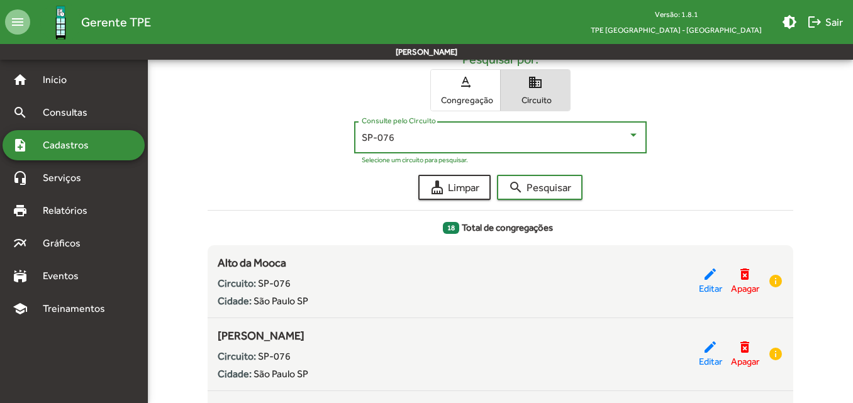
click at [496, 134] on div "SP-076" at bounding box center [495, 137] width 266 height 11
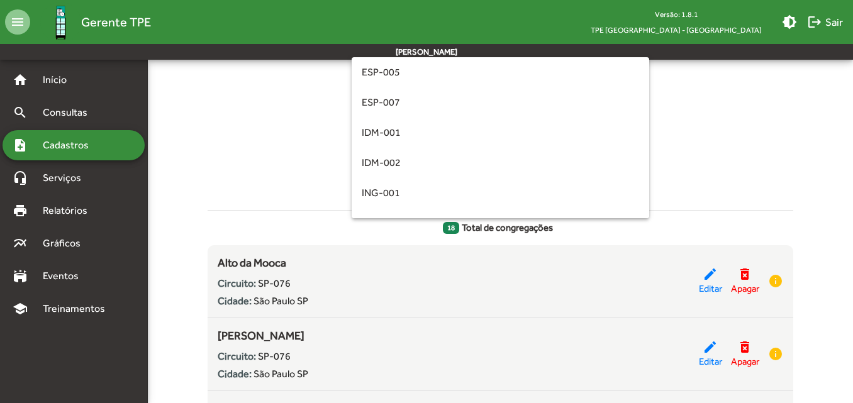
scroll to position [357, 0]
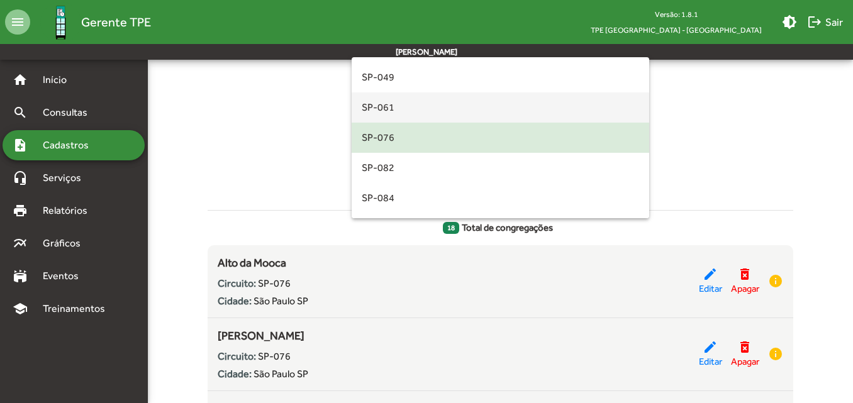
click at [479, 110] on span "SP-061" at bounding box center [500, 107] width 277 height 30
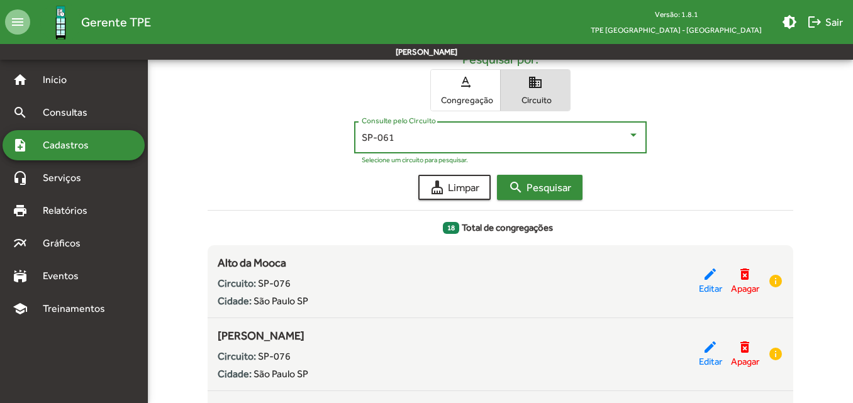
click at [540, 186] on span "search Pesquisar" at bounding box center [539, 187] width 63 height 23
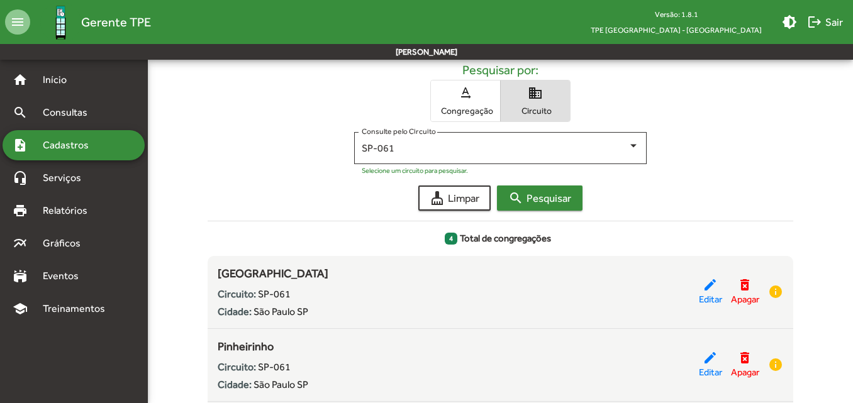
scroll to position [43, 0]
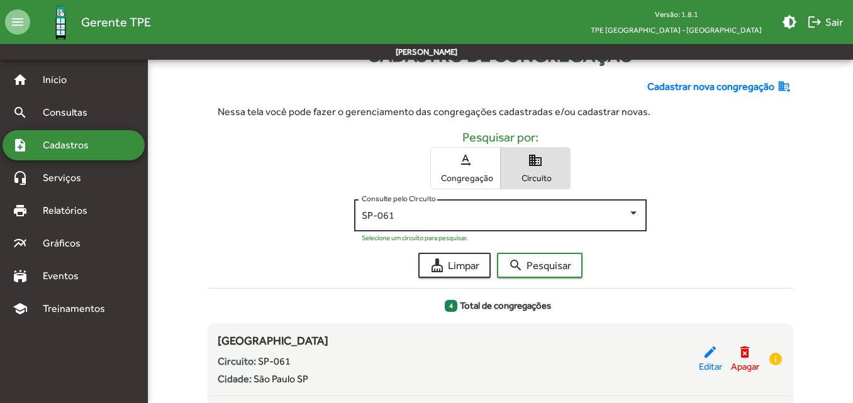
click at [539, 208] on div "SP-061 Consulte pelo Circuito" at bounding box center [500, 214] width 277 height 35
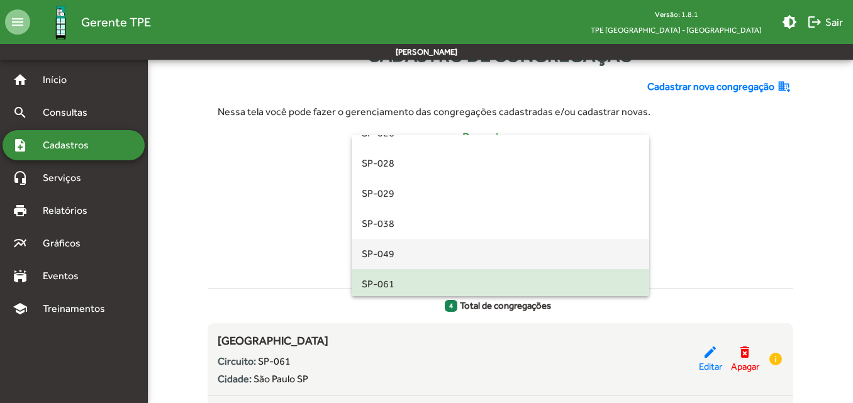
scroll to position [201, 0]
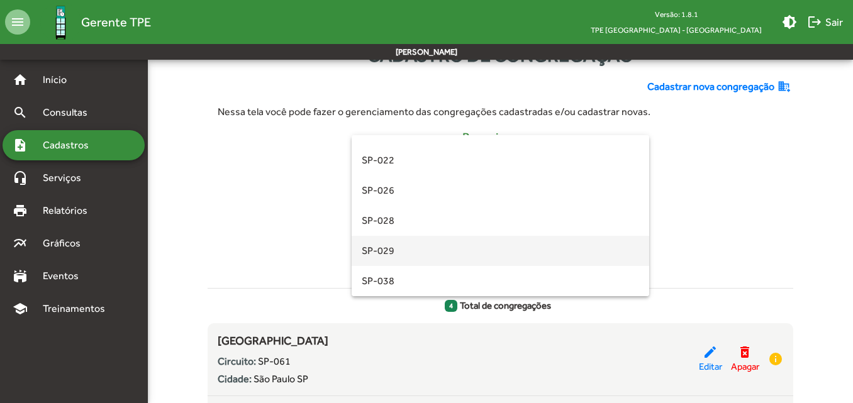
click at [462, 249] on span "SP-029" at bounding box center [500, 251] width 277 height 30
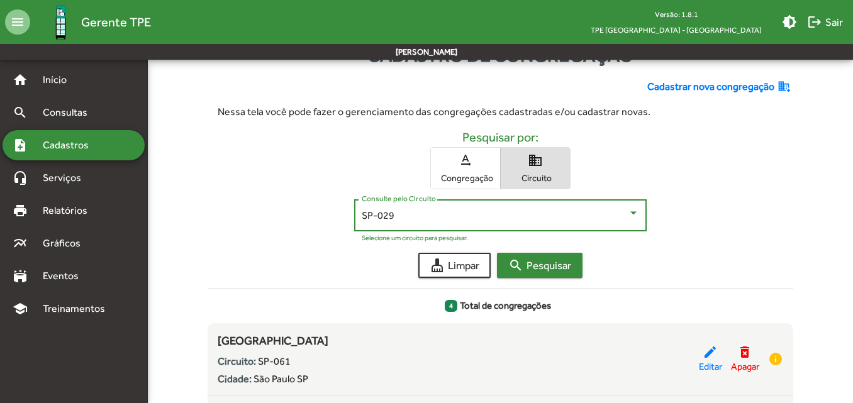
click at [539, 257] on span "search Pesquisar" at bounding box center [539, 265] width 63 height 23
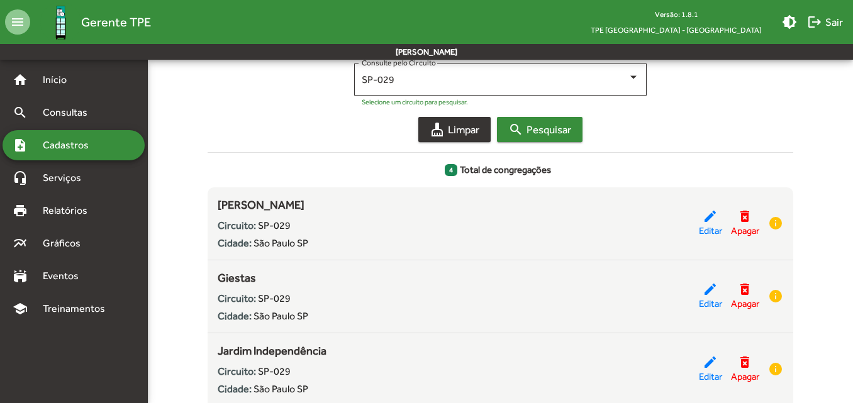
scroll to position [169, 0]
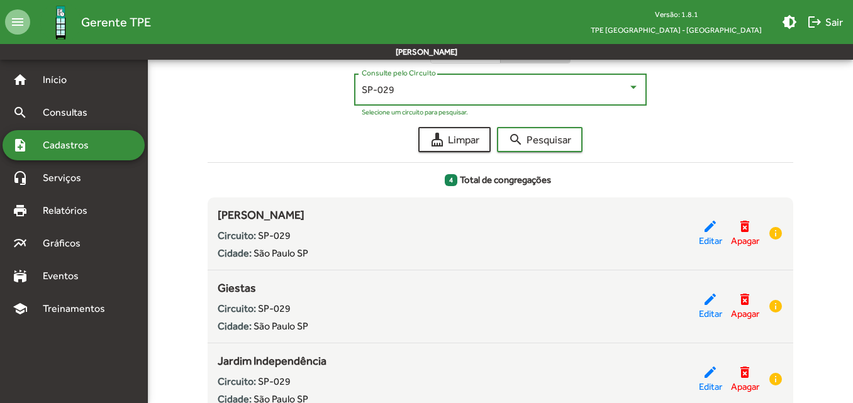
click at [493, 95] on div "SP-029" at bounding box center [495, 89] width 266 height 11
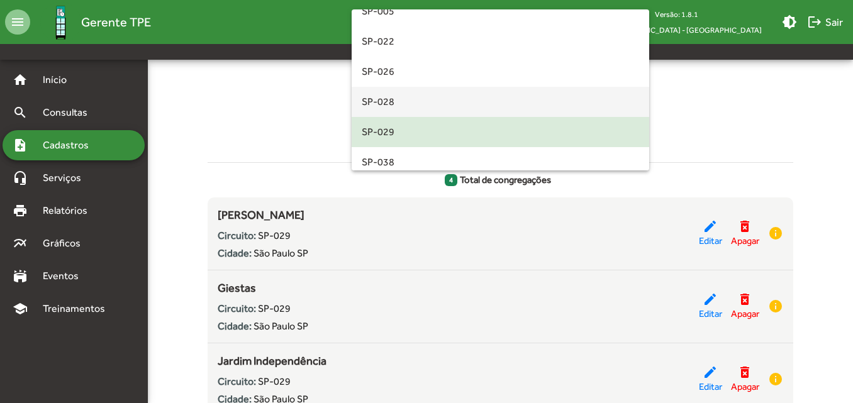
scroll to position [174, 0]
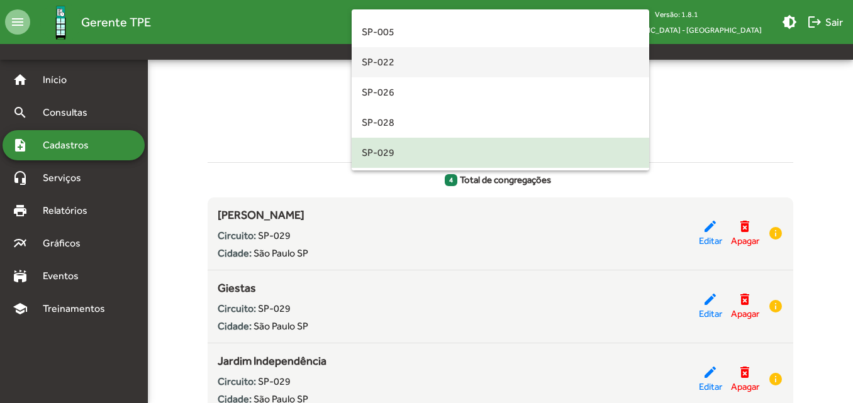
click at [474, 60] on span "SP-022" at bounding box center [500, 62] width 277 height 30
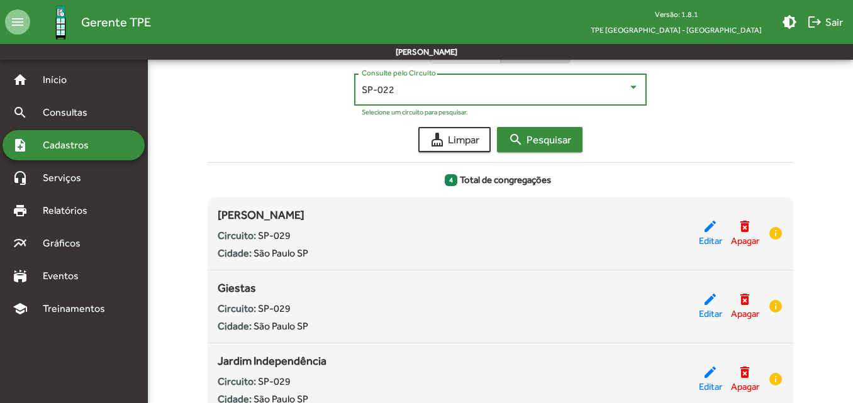
click at [545, 131] on span "search Pesquisar" at bounding box center [539, 139] width 63 height 23
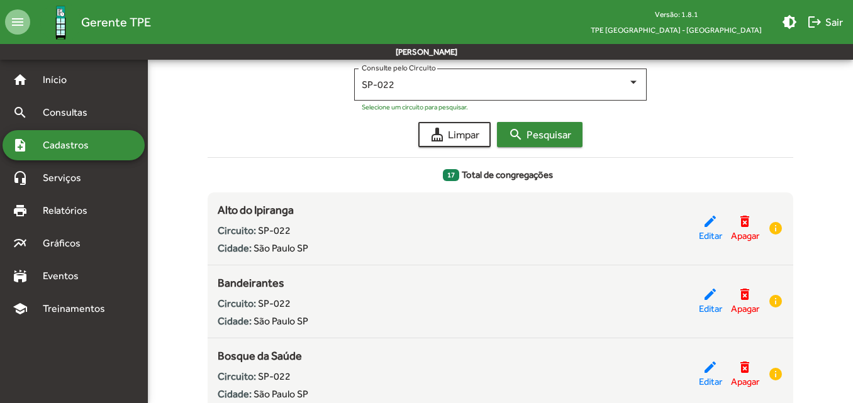
scroll to position [111, 0]
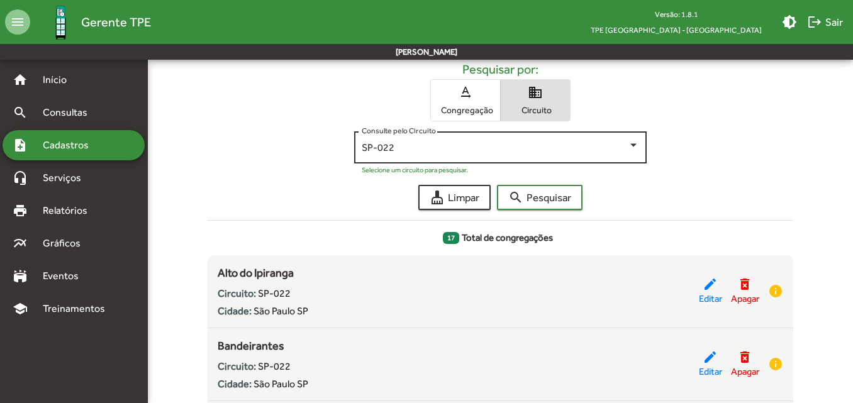
click at [525, 133] on div "SP-022 Consulte pelo Circuito" at bounding box center [500, 146] width 277 height 35
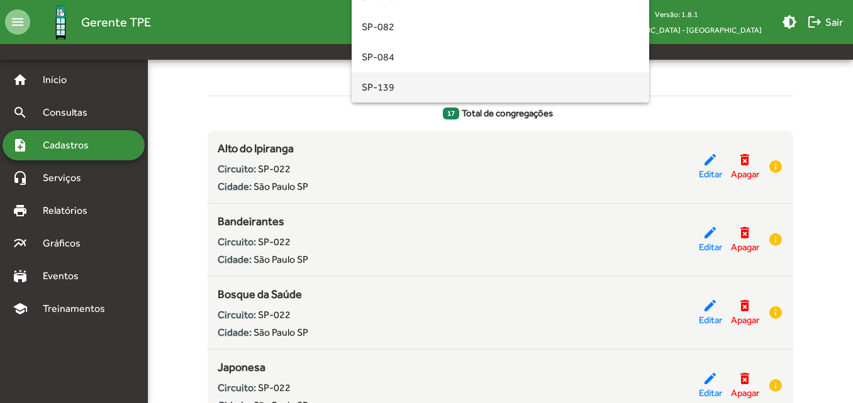
scroll to position [237, 0]
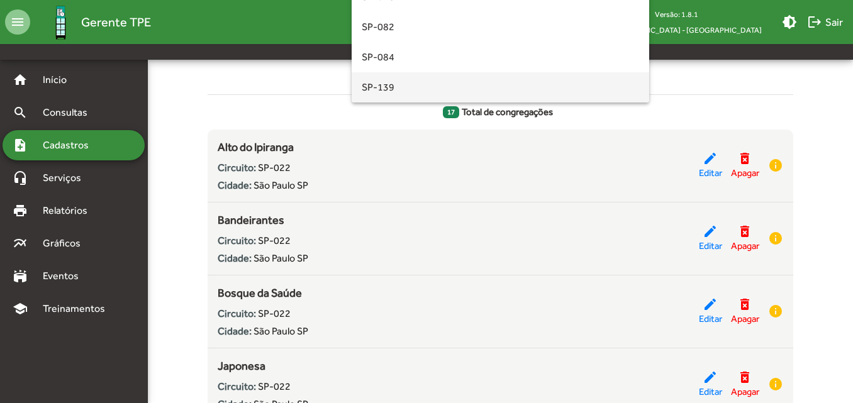
click at [393, 80] on span "SP-139" at bounding box center [500, 87] width 277 height 30
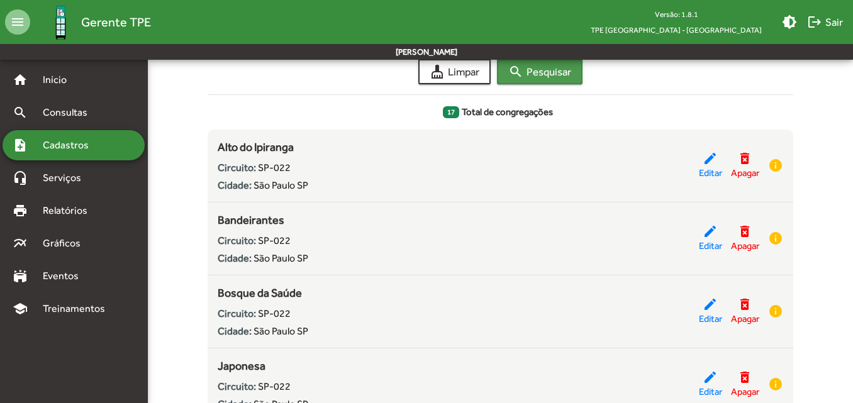
click at [523, 76] on mat-icon "search" at bounding box center [515, 71] width 15 height 15
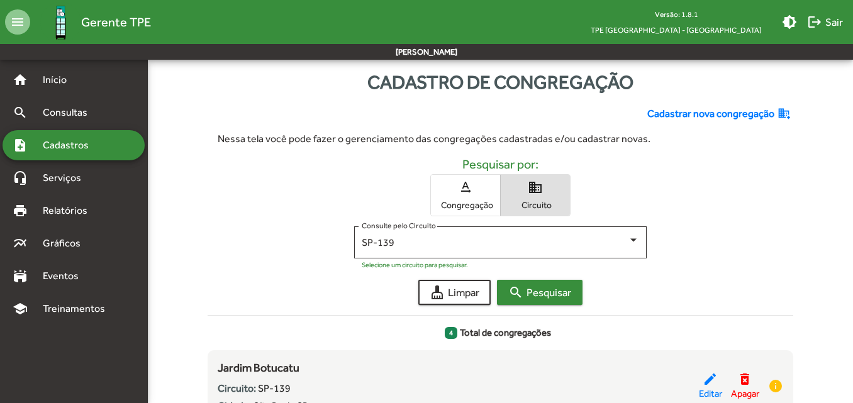
scroll to position [0, 0]
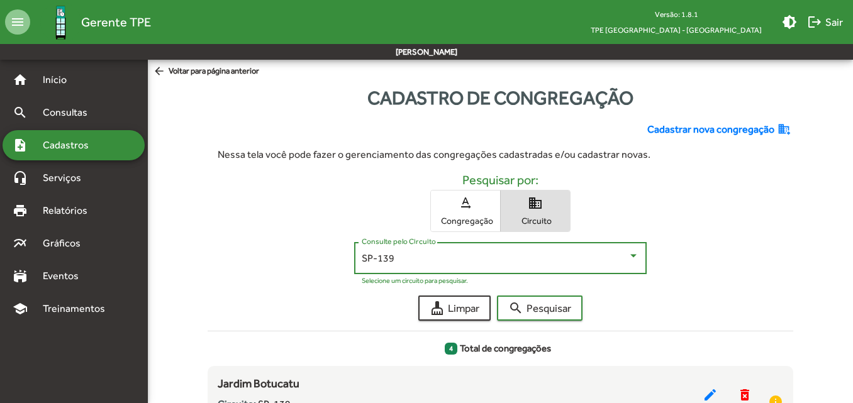
click at [401, 257] on div "SP-139" at bounding box center [495, 258] width 266 height 11
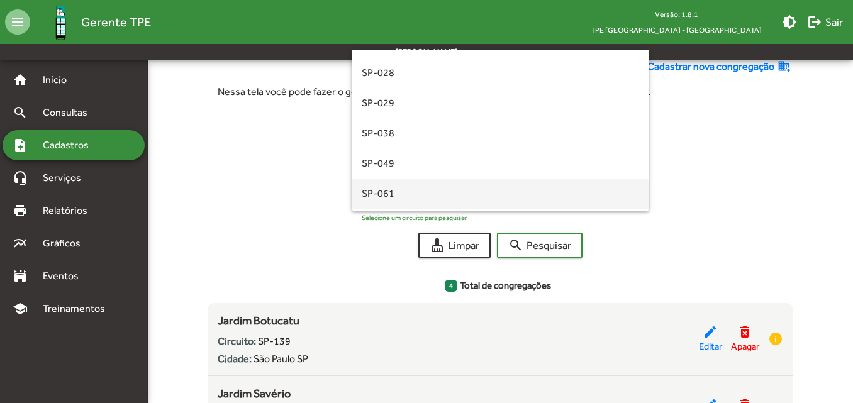
scroll to position [257, 0]
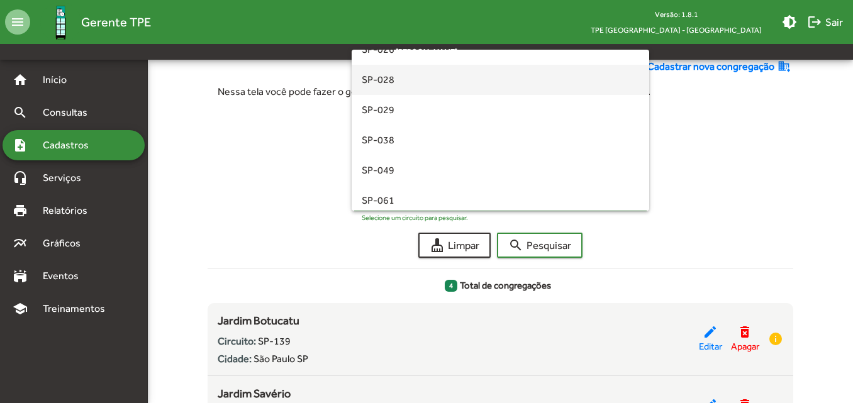
click at [386, 84] on span "SP-028" at bounding box center [500, 80] width 277 height 30
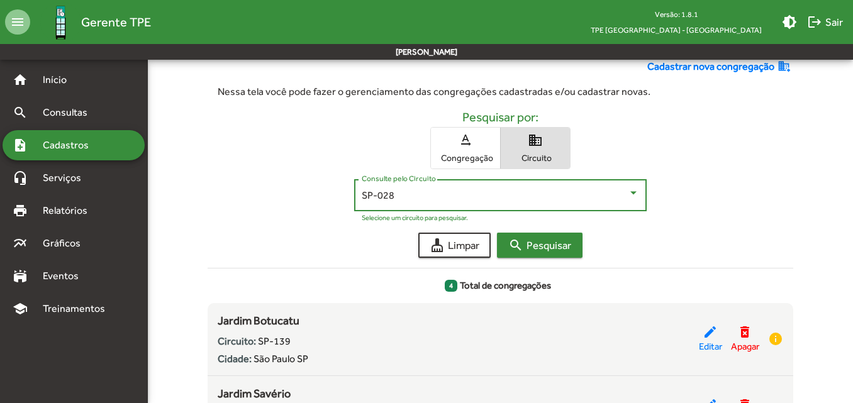
click at [523, 238] on span "search Pesquisar" at bounding box center [539, 245] width 63 height 23
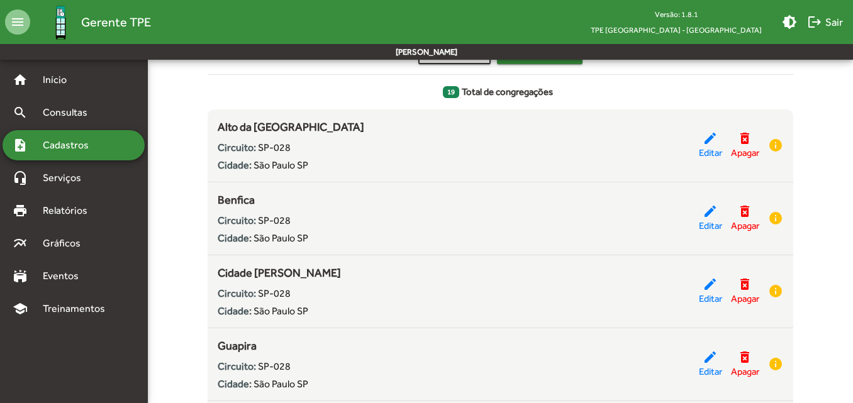
scroll to position [131, 0]
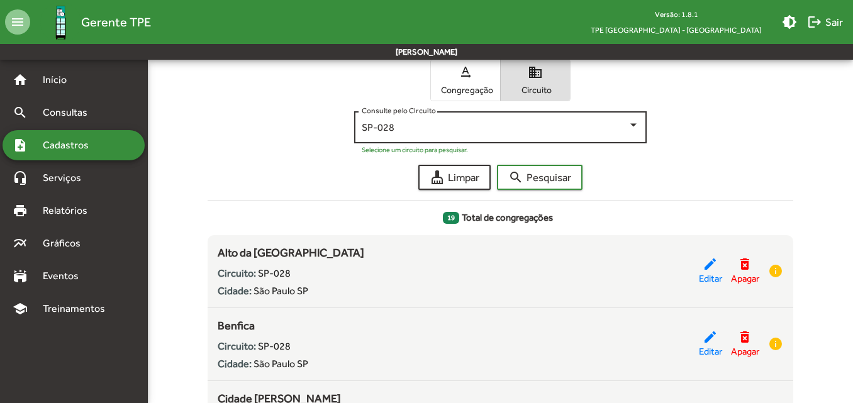
click at [478, 122] on div "SP-028" at bounding box center [495, 127] width 266 height 11
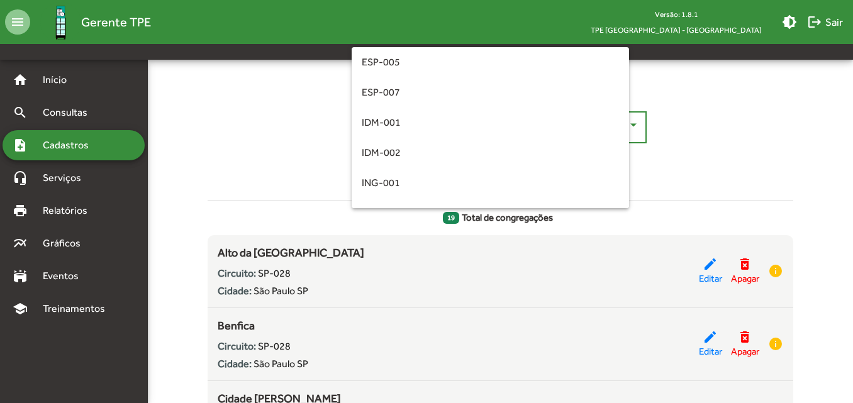
scroll to position [206, 0]
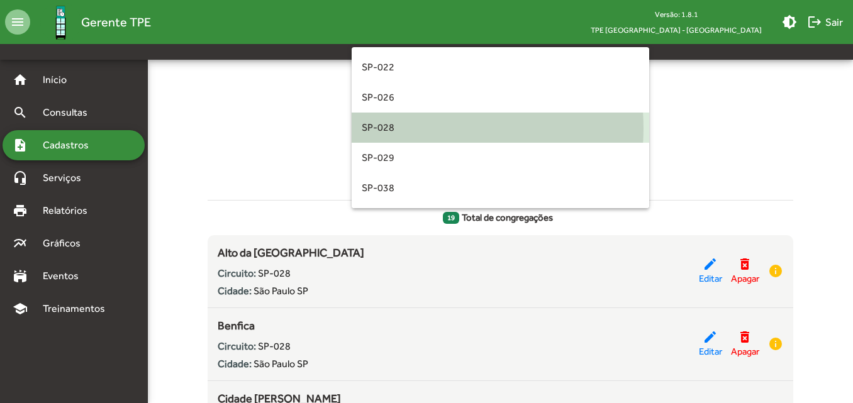
click at [420, 128] on span "SP-028" at bounding box center [500, 128] width 277 height 30
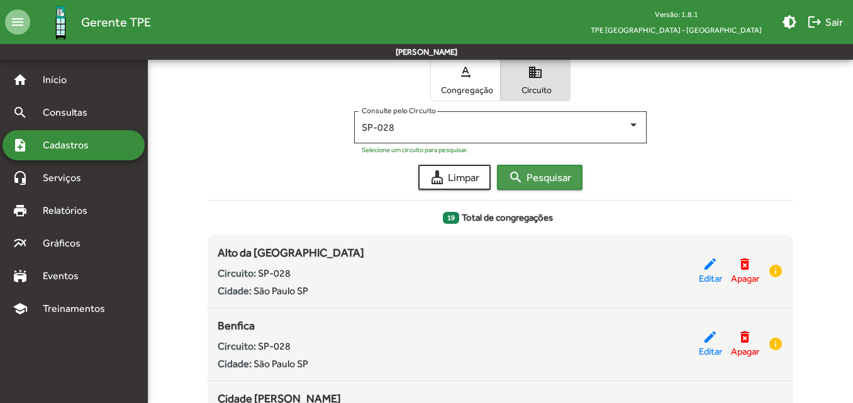
click at [535, 184] on span "search Pesquisar" at bounding box center [539, 177] width 63 height 23
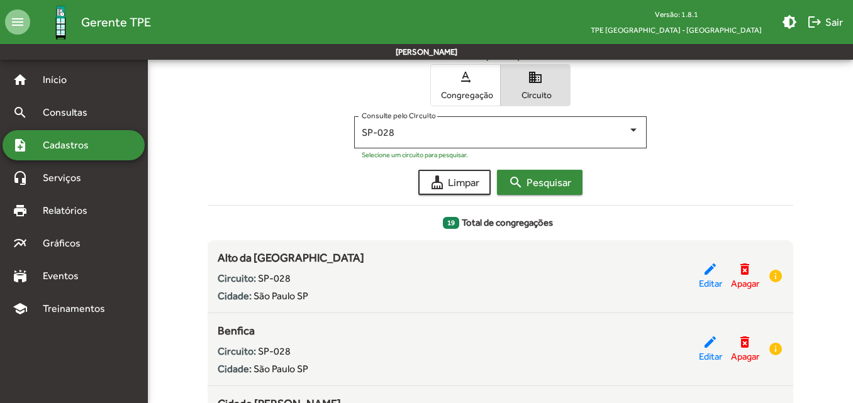
scroll to position [63, 0]
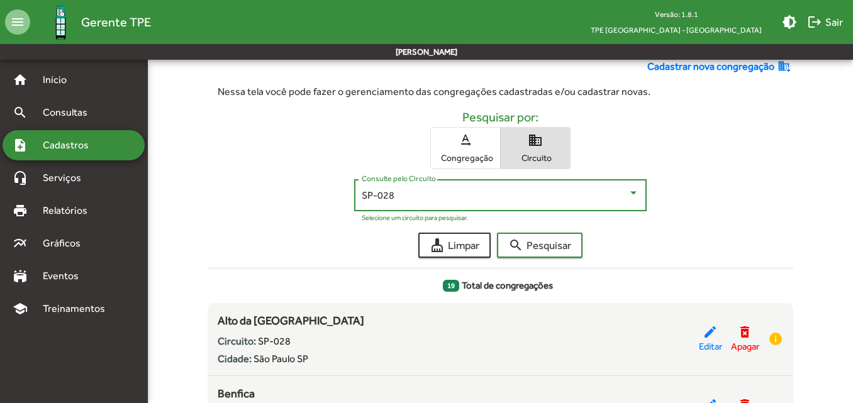
click at [542, 200] on div "SP-028" at bounding box center [495, 195] width 266 height 11
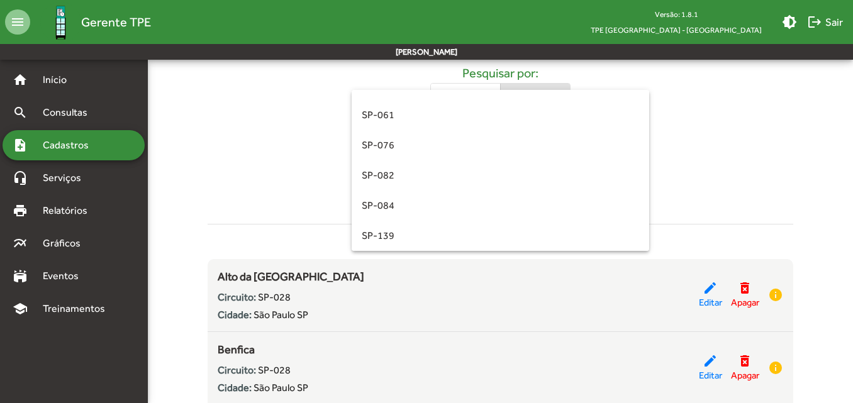
scroll to position [126, 0]
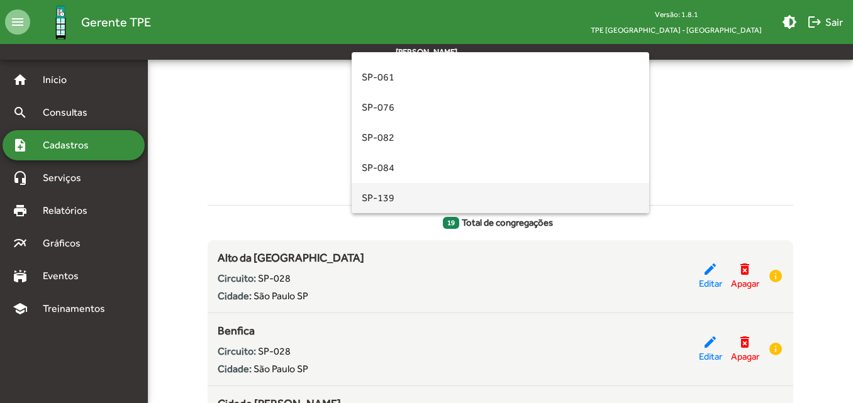
click at [411, 199] on span "SP-139" at bounding box center [500, 198] width 277 height 30
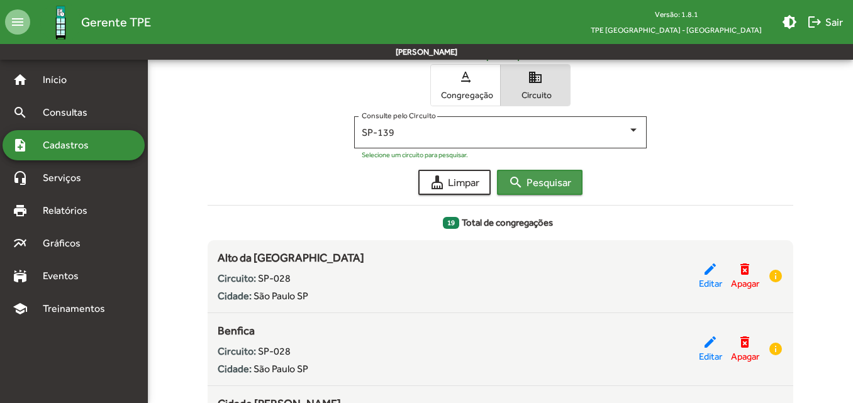
click at [522, 183] on mat-icon "search" at bounding box center [515, 182] width 15 height 15
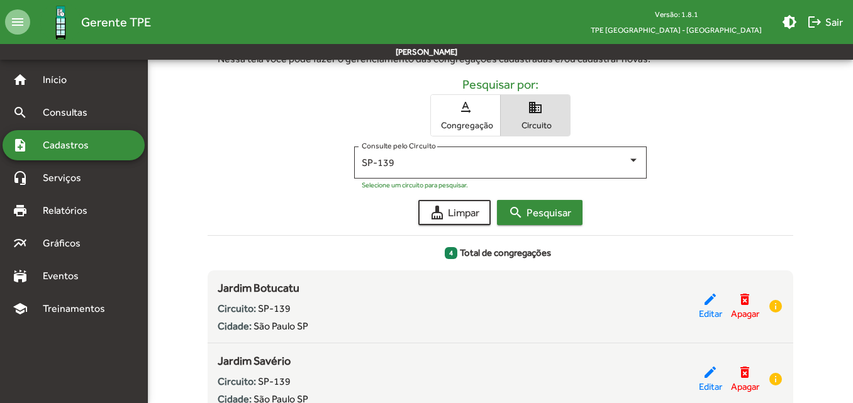
scroll to position [0, 0]
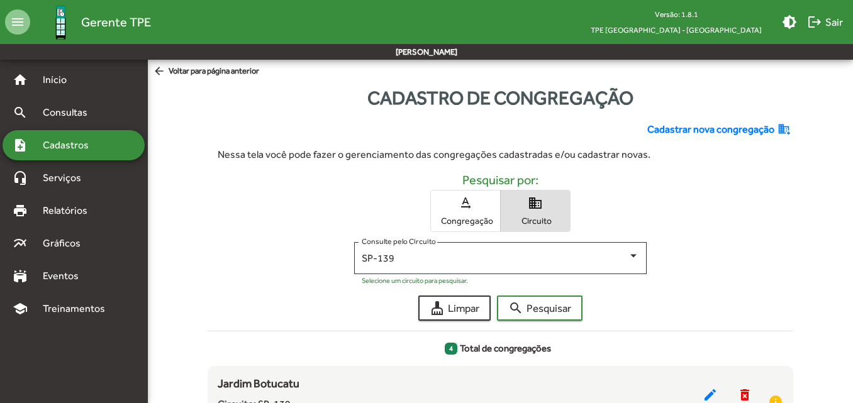
click at [86, 146] on span "Cadastros" at bounding box center [70, 145] width 70 height 15
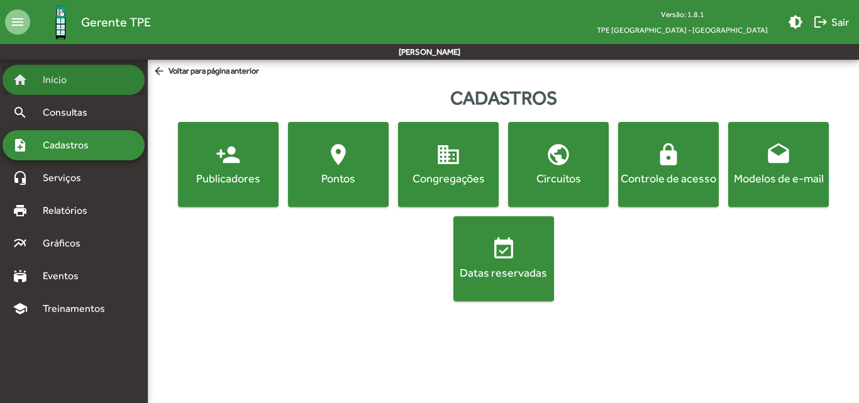
click at [55, 88] on div "home Início" at bounding box center [74, 80] width 142 height 30
